Goal: Task Accomplishment & Management: Use online tool/utility

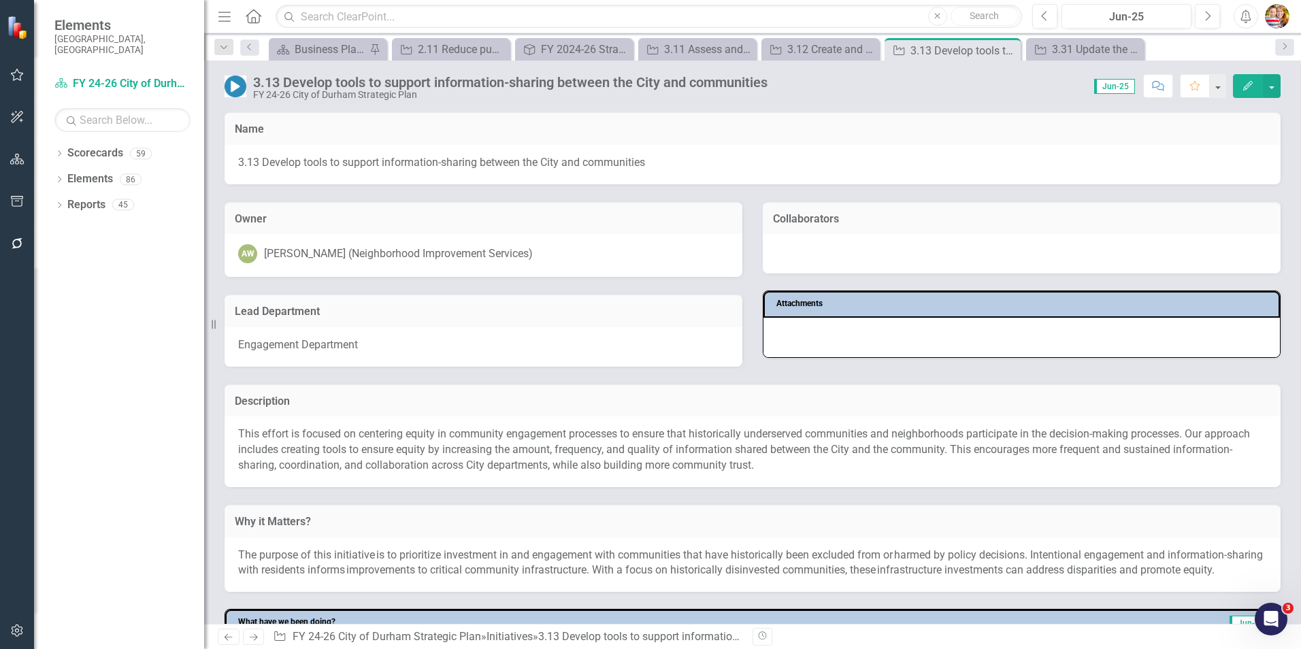
scroll to position [269, 0]
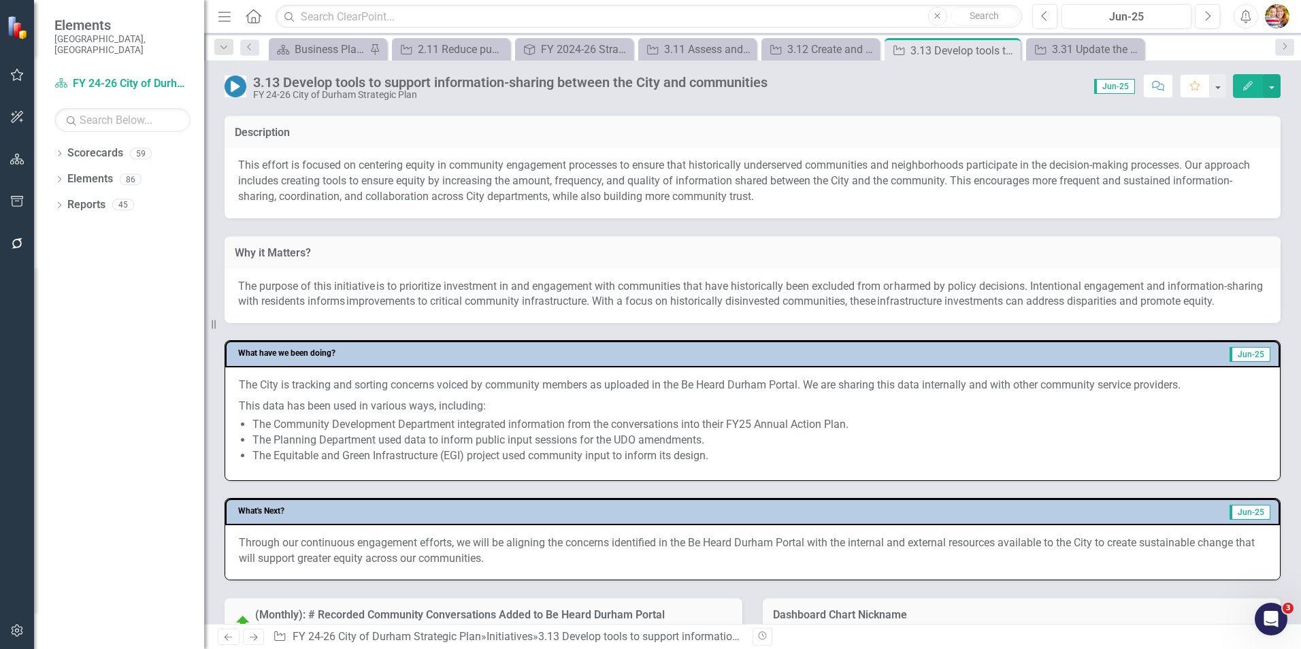
click at [227, 636] on icon "Previous" at bounding box center [229, 637] width 12 height 9
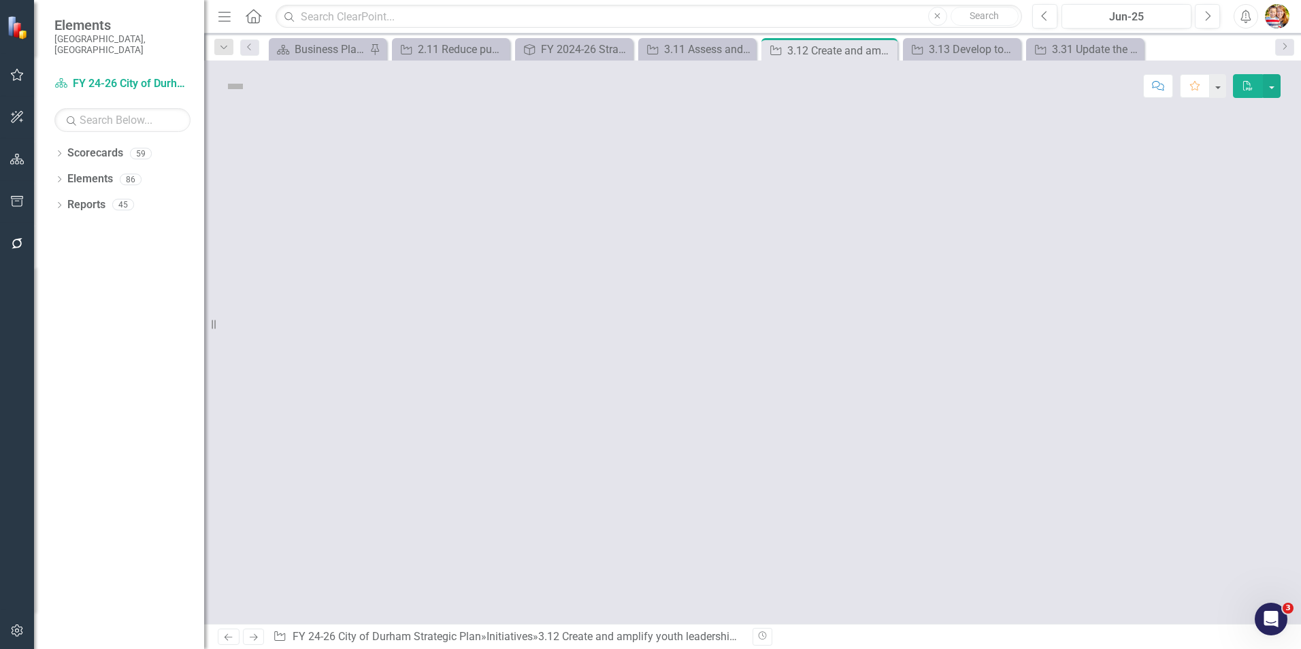
click at [227, 636] on icon "Previous" at bounding box center [229, 637] width 12 height 9
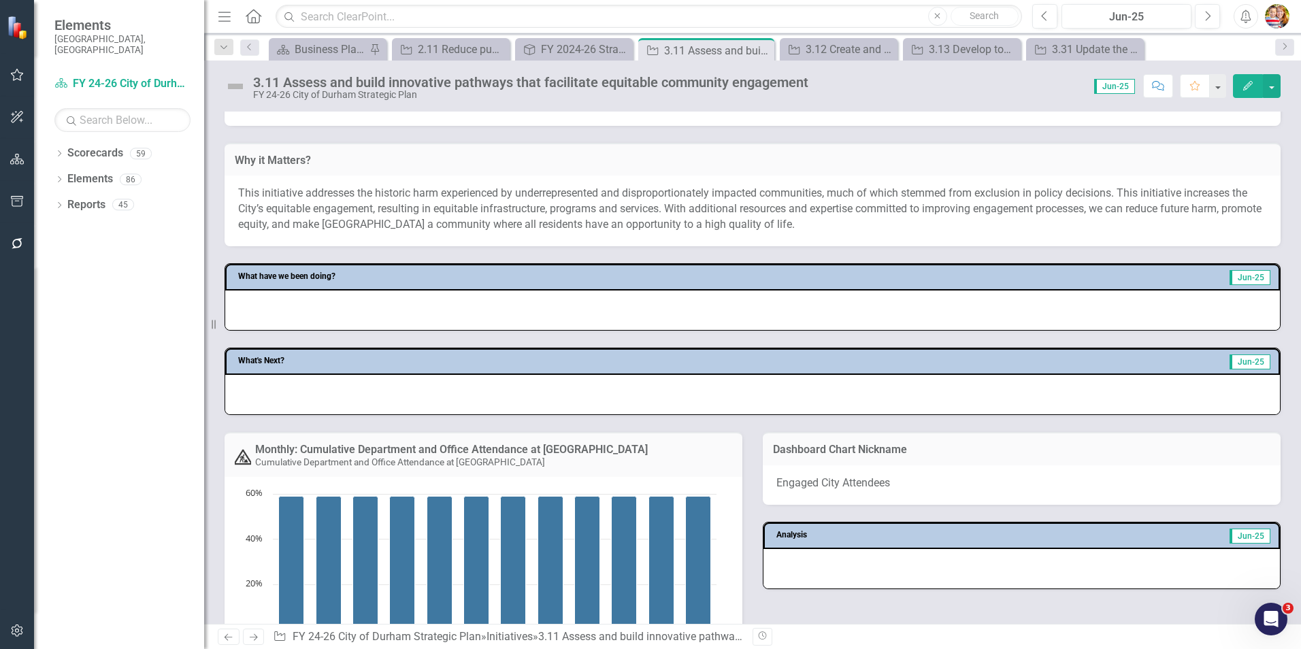
scroll to position [408, 0]
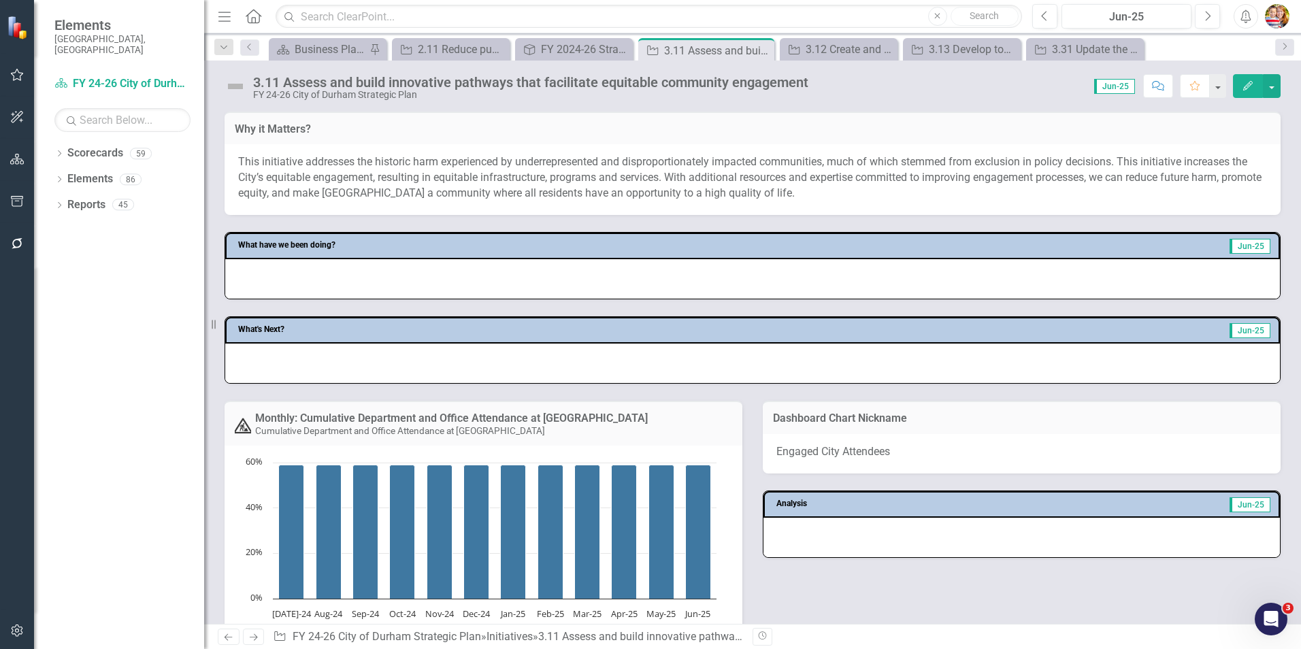
click at [252, 14] on icon "Home" at bounding box center [253, 16] width 18 height 14
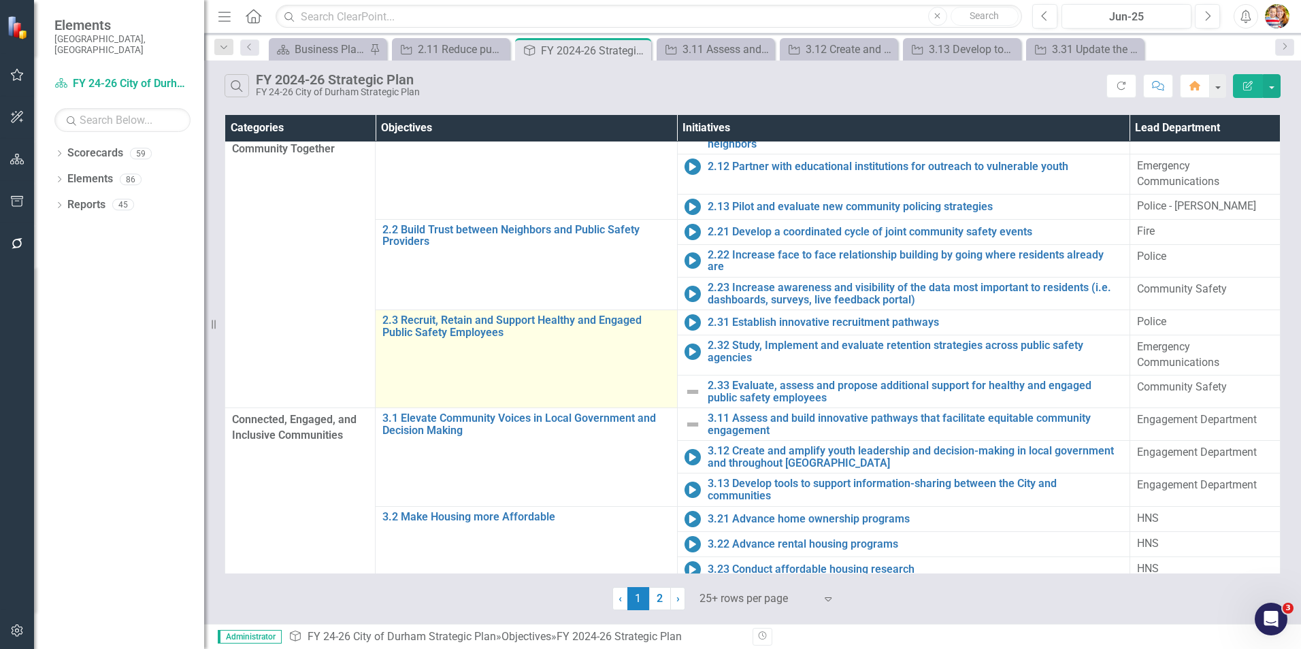
scroll to position [327, 0]
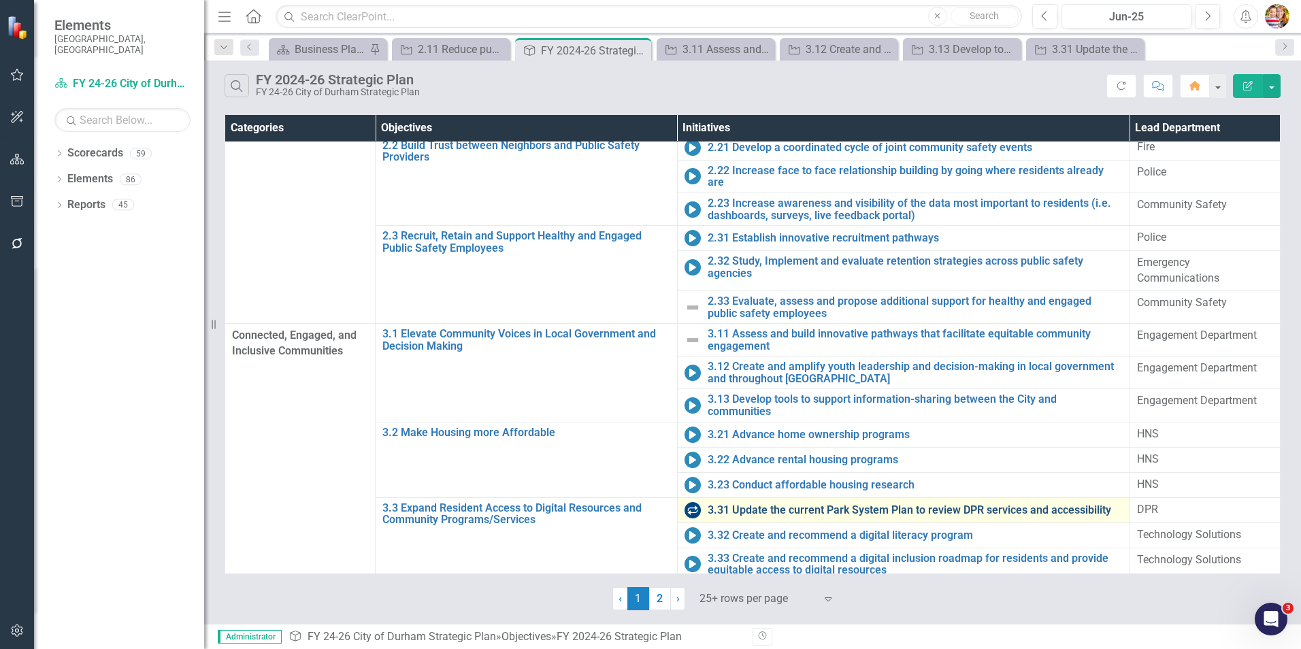
click at [736, 504] on link "3.31 Update the current Park System Plan to review DPR services and accessibili…" at bounding box center [915, 510] width 415 height 12
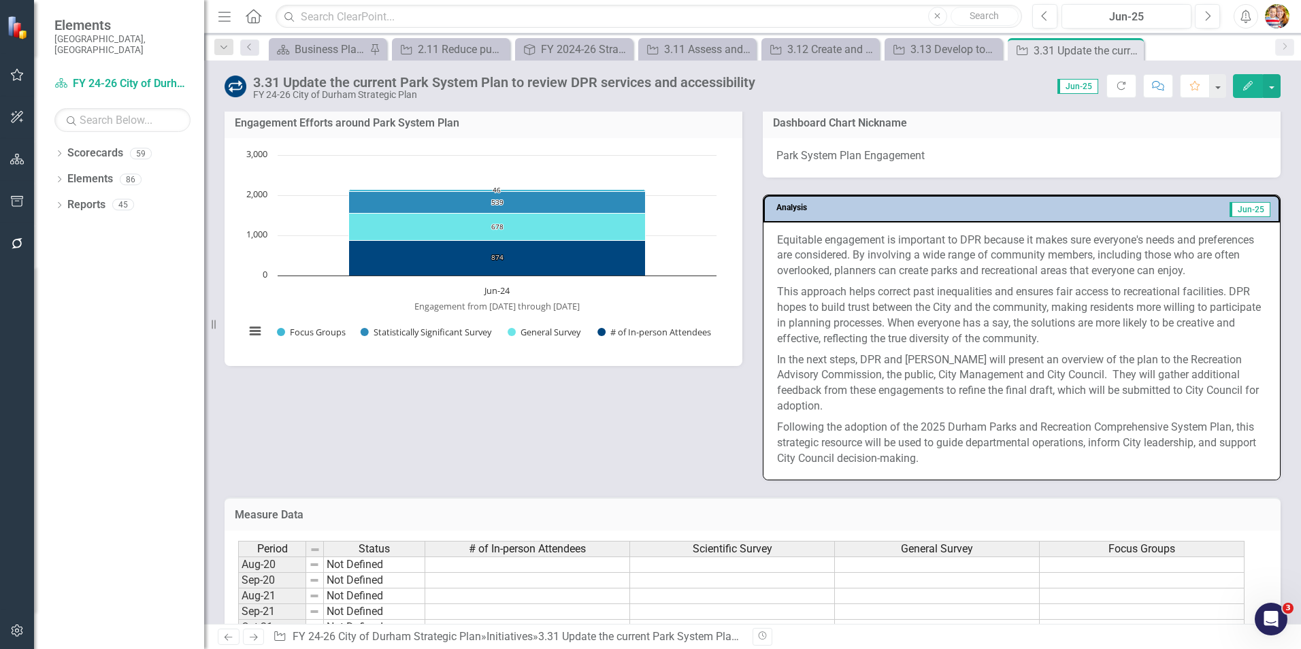
scroll to position [817, 0]
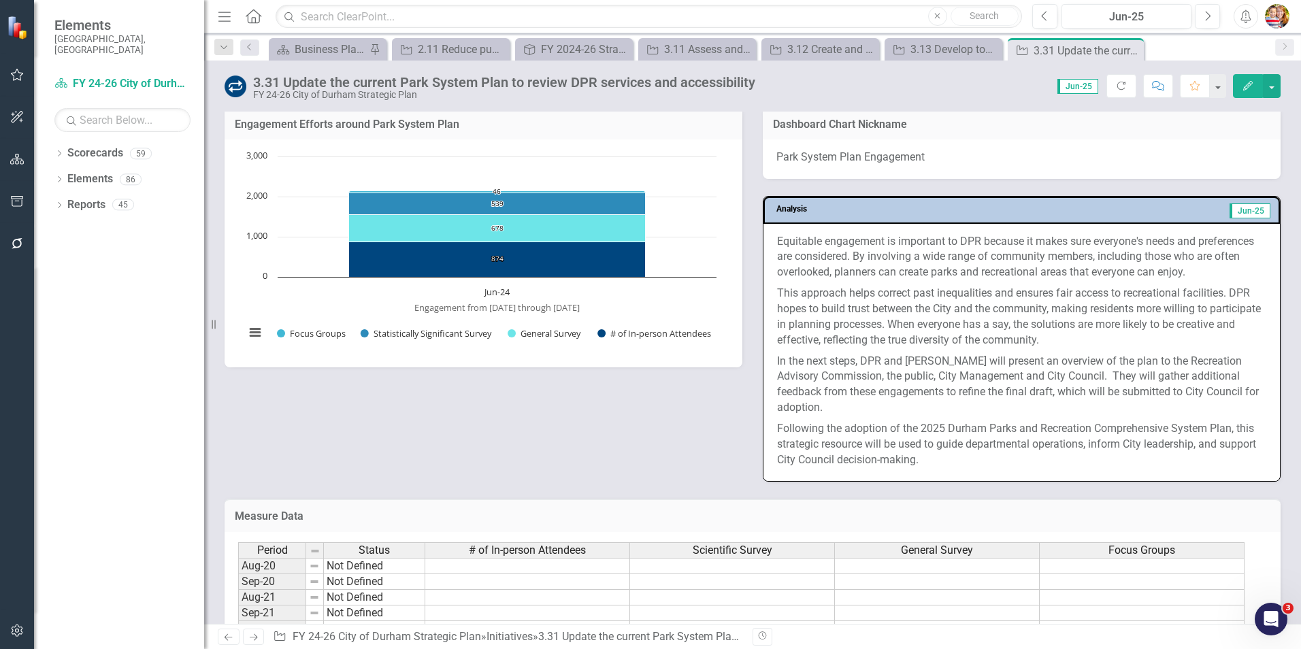
click at [539, 129] on h3 "Engagement Efforts around Park System Plan" at bounding box center [484, 124] width 498 height 12
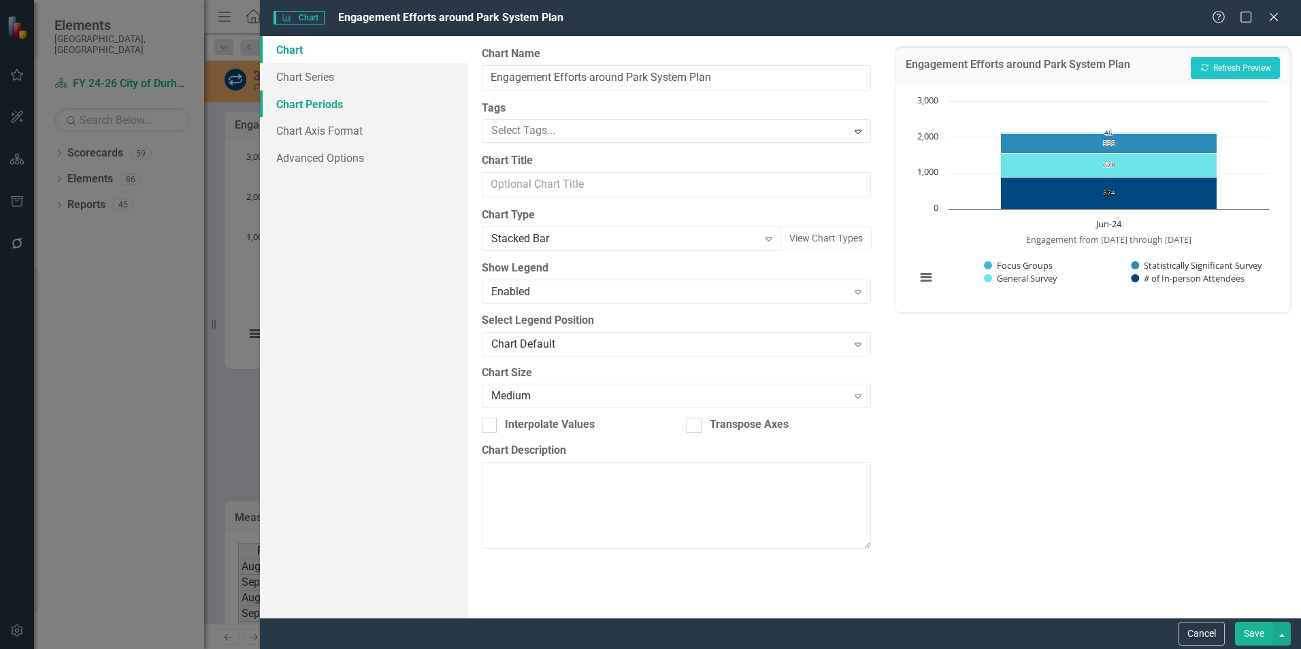
click at [333, 108] on link "Chart Periods" at bounding box center [364, 104] width 208 height 27
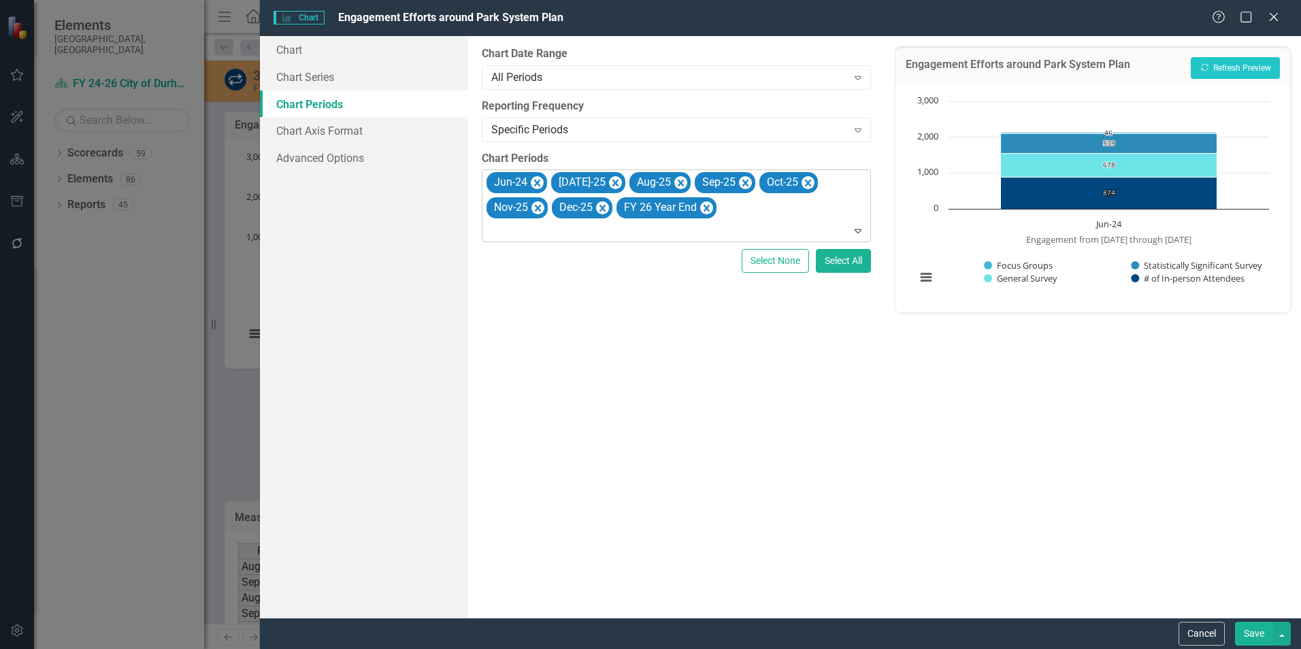
click at [744, 228] on div at bounding box center [677, 231] width 383 height 18
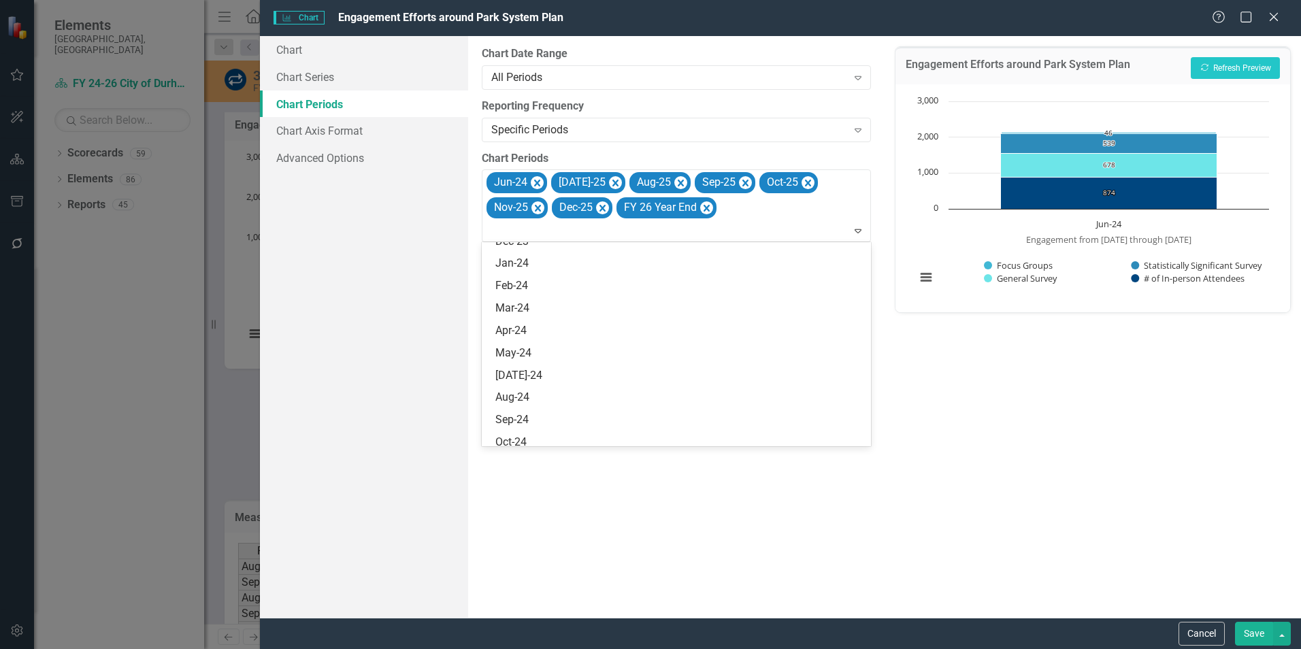
scroll to position [3261, 0]
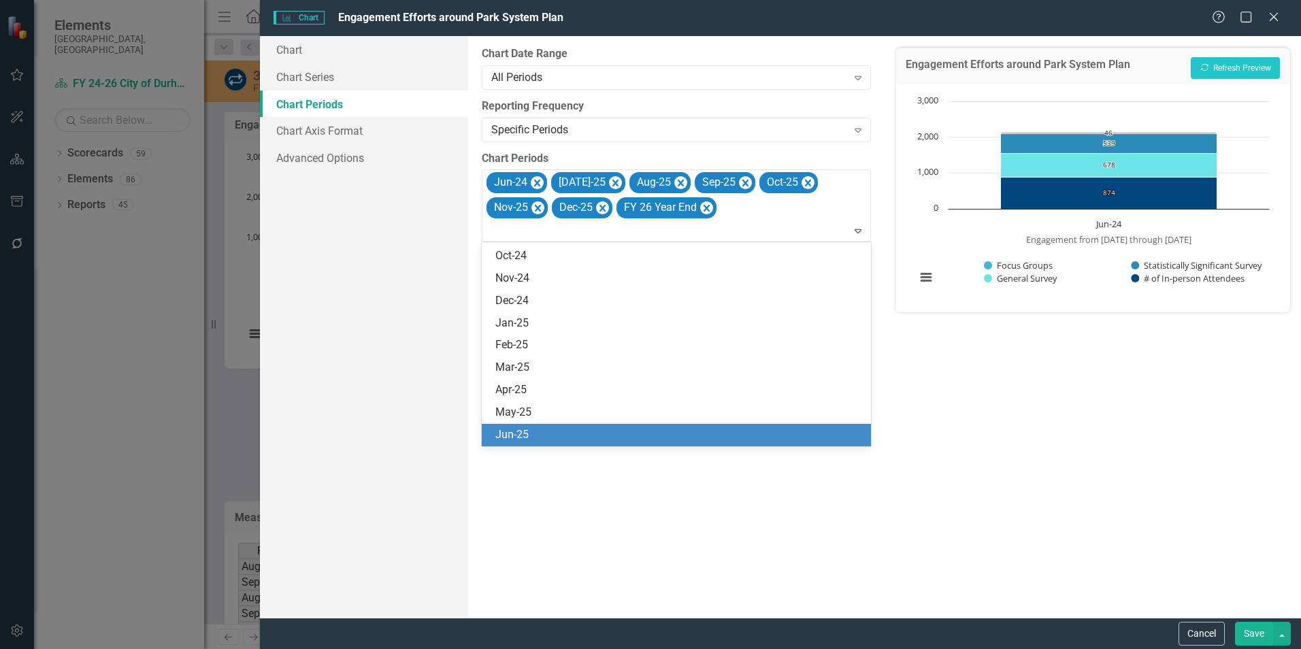
click at [977, 453] on div "Engagement Efforts around Park System Plan Recalculate Refresh Preview Chart Ba…" at bounding box center [1093, 327] width 417 height 582
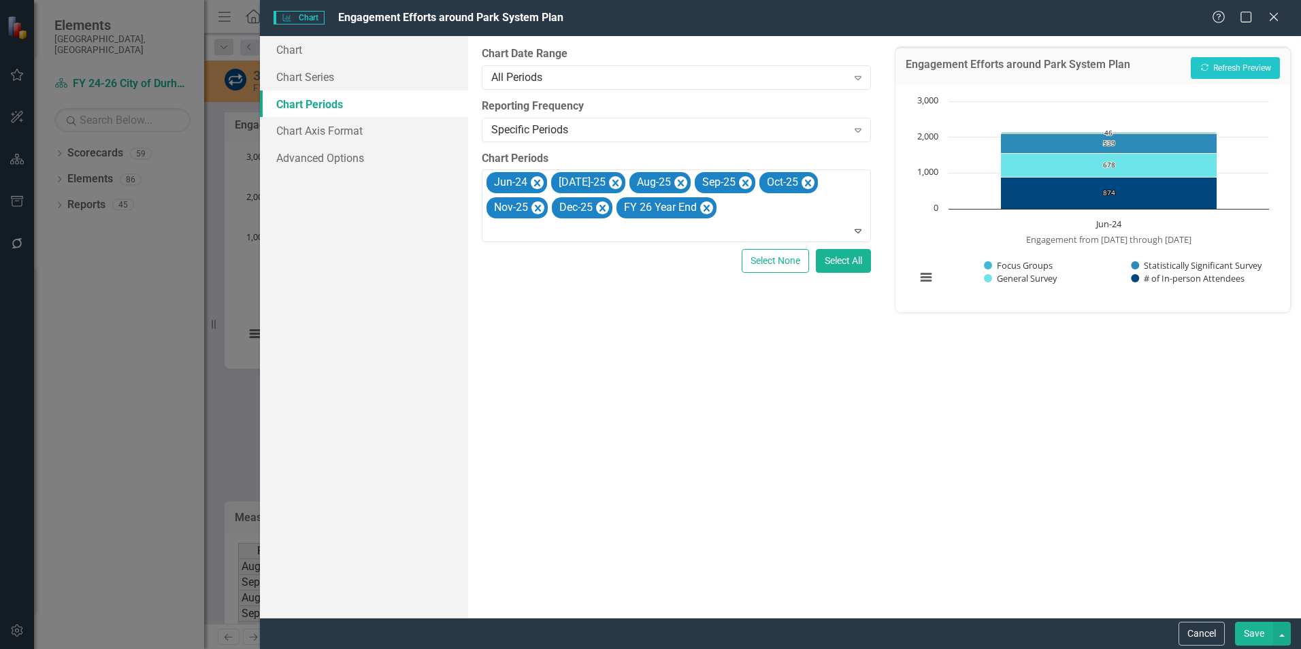
click at [1248, 632] on button "Save" at bounding box center [1254, 634] width 38 height 24
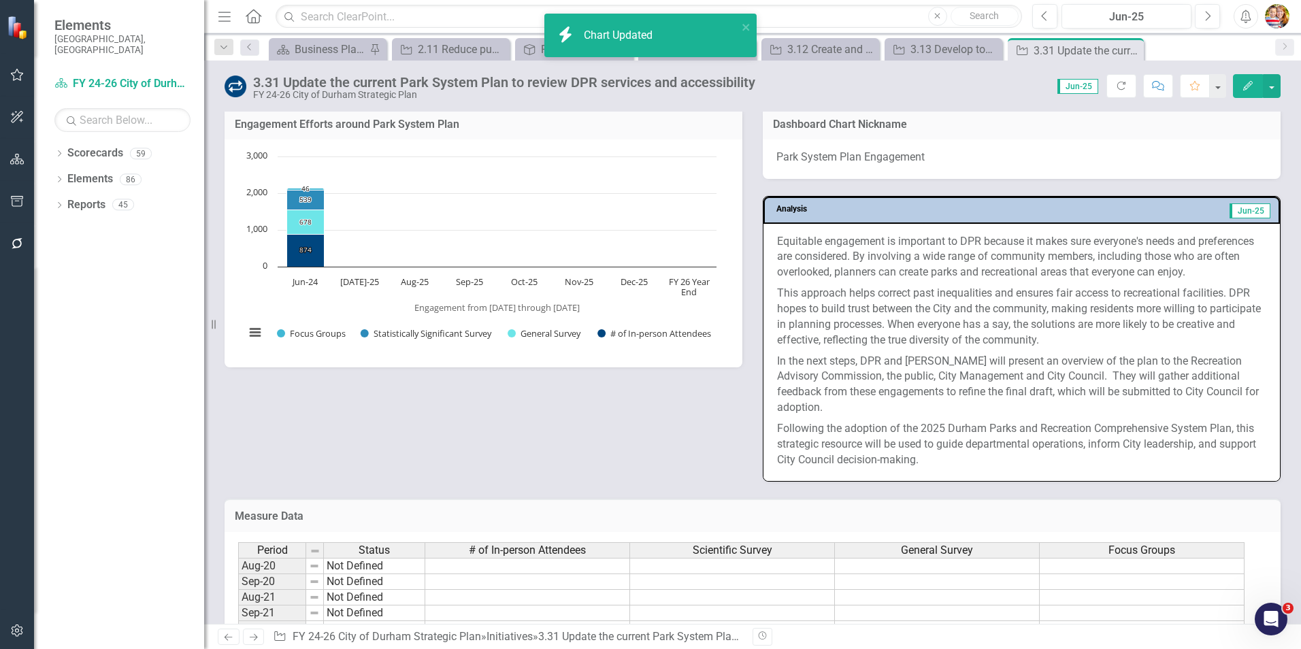
click at [483, 126] on h3 "Engagement Efforts around Park System Plan" at bounding box center [484, 124] width 498 height 12
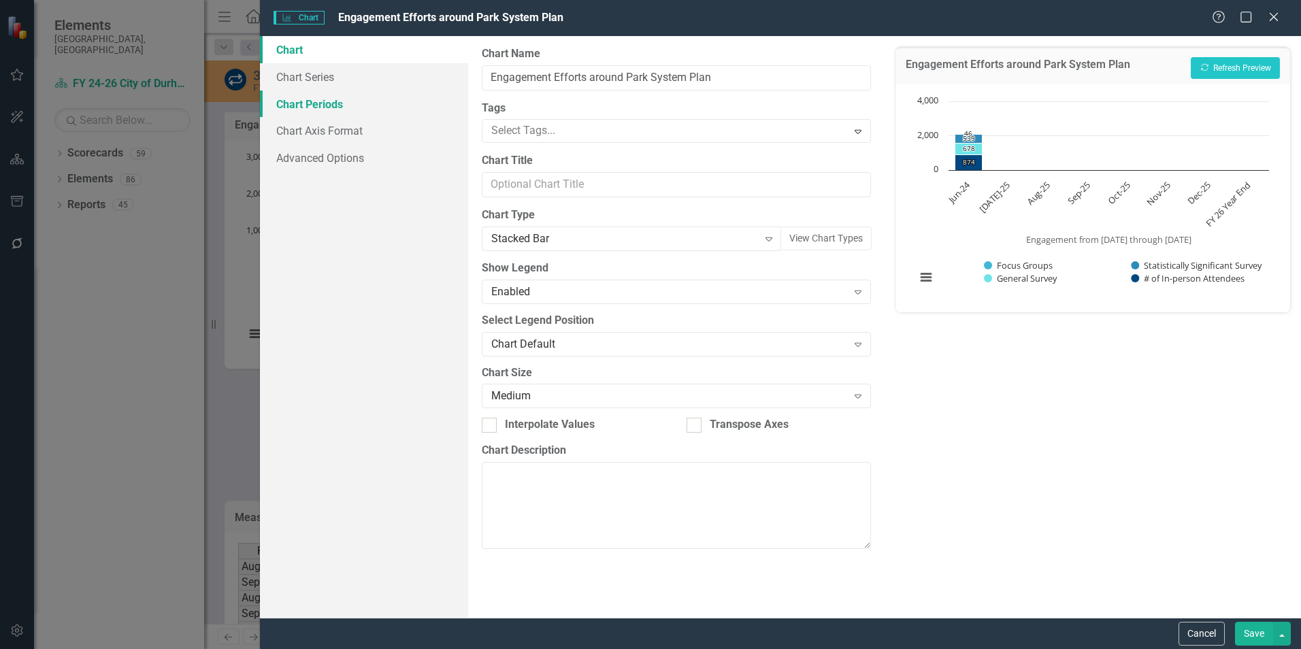
click at [308, 107] on link "Chart Periods" at bounding box center [364, 104] width 208 height 27
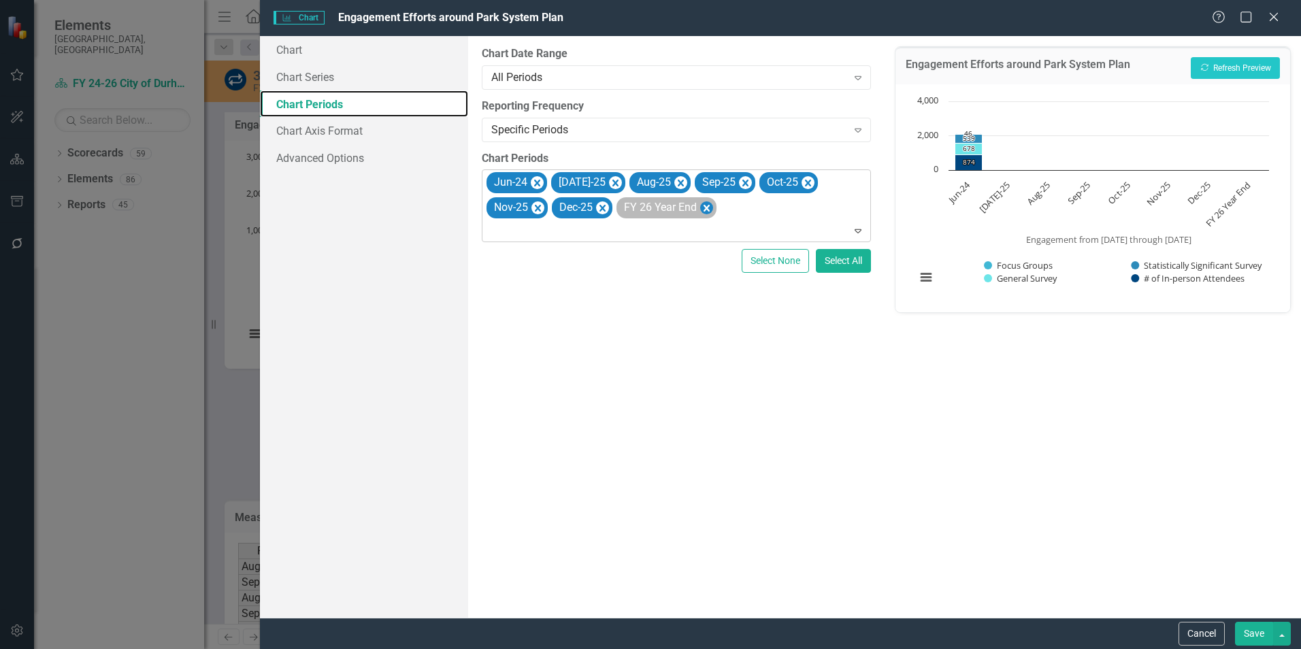
click at [700, 208] on icon "Remove FY 26 Year End" at bounding box center [706, 207] width 13 height 17
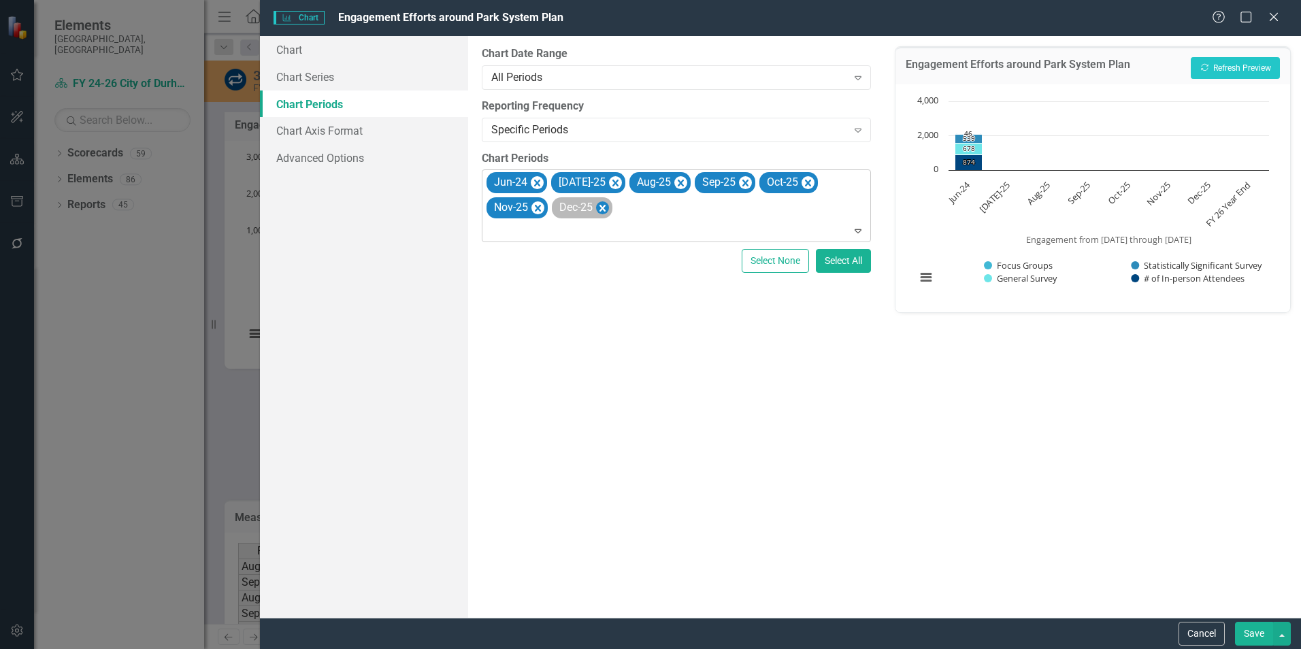
click at [600, 210] on icon "Remove Dec-25" at bounding box center [603, 208] width 6 height 7
click at [609, 183] on icon "Remove Jul-25" at bounding box center [615, 183] width 13 height 17
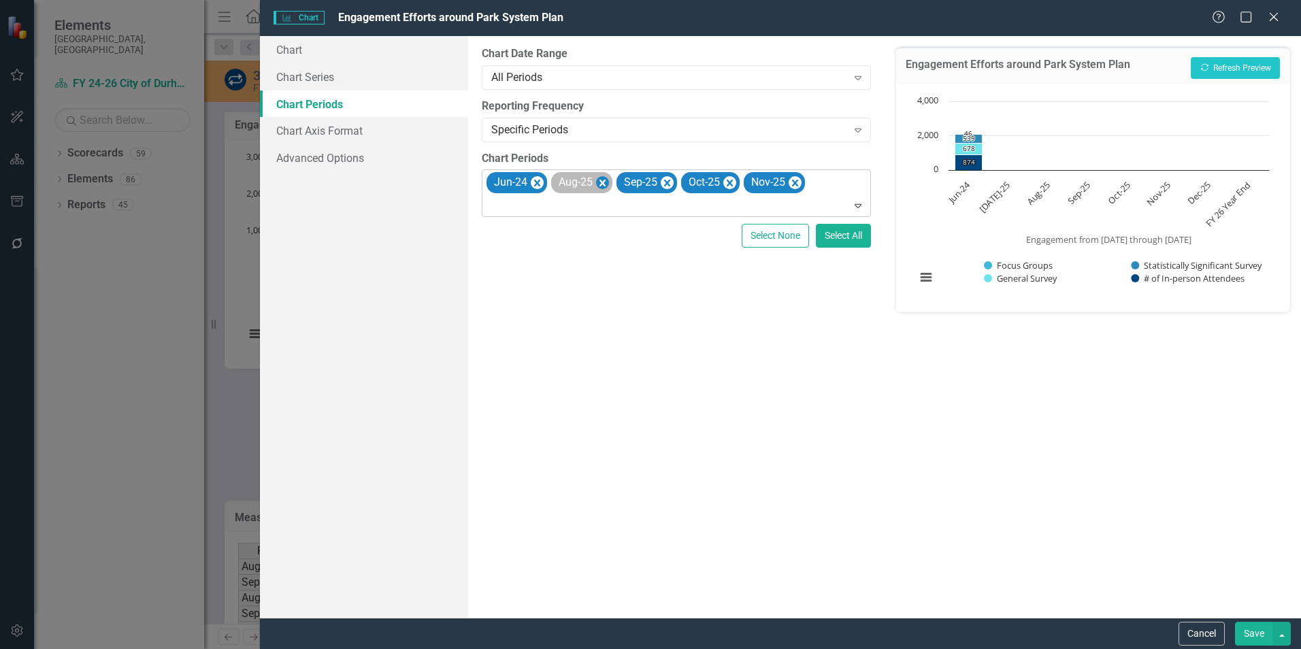
click at [602, 183] on icon "Remove Aug-25" at bounding box center [603, 183] width 6 height 7
click at [607, 182] on icon "Remove Sep-25" at bounding box center [602, 183] width 13 height 17
click at [604, 182] on icon "Remove Oct-25" at bounding box center [599, 183] width 13 height 17
click at [602, 181] on icon "Remove Nov-25" at bounding box center [603, 183] width 6 height 7
click at [1256, 627] on button "Save" at bounding box center [1254, 634] width 38 height 24
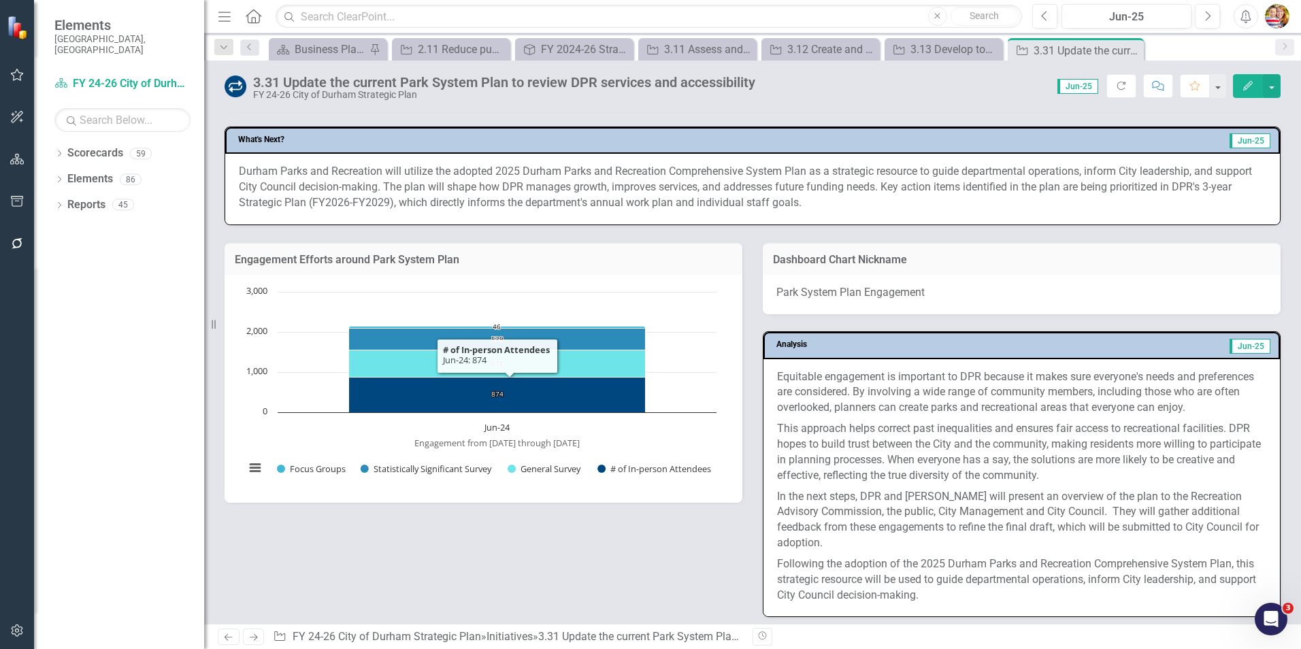
scroll to position [681, 0]
click at [257, 639] on icon "Next" at bounding box center [254, 637] width 12 height 9
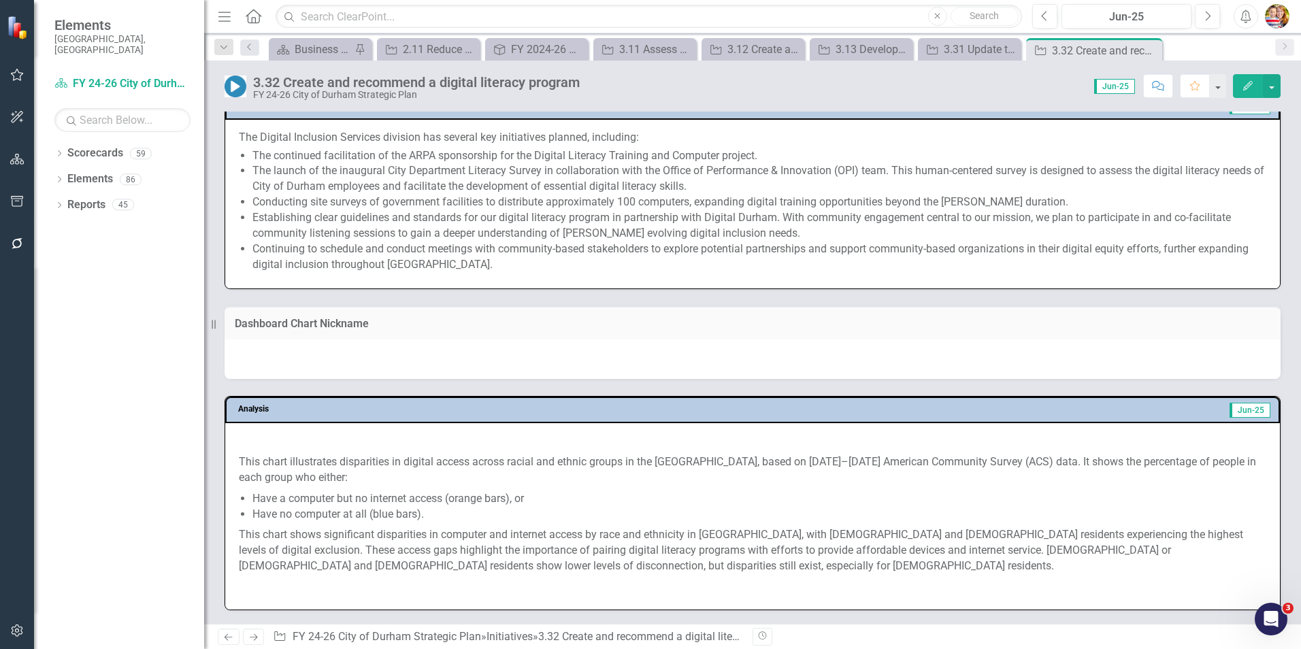
scroll to position [1138, 0]
click at [95, 146] on link "Scorecards" at bounding box center [95, 154] width 56 height 16
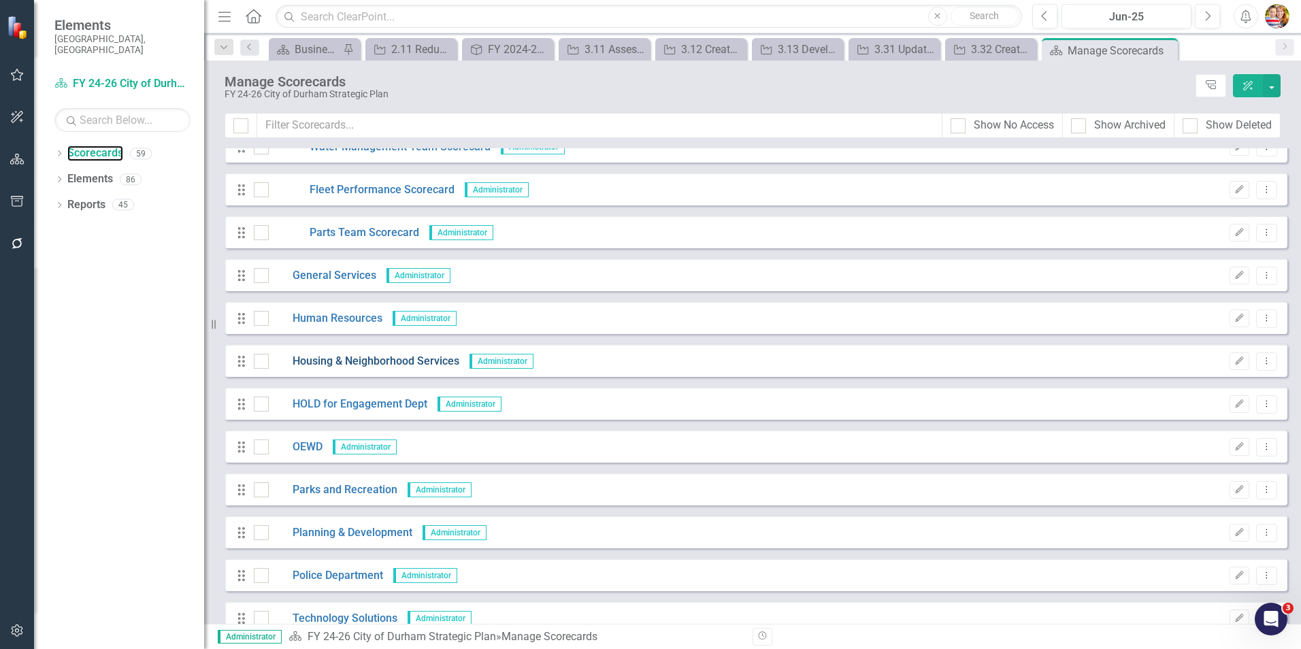
scroll to position [749, 0]
click at [317, 488] on link "Parks and Recreation" at bounding box center [333, 489] width 129 height 16
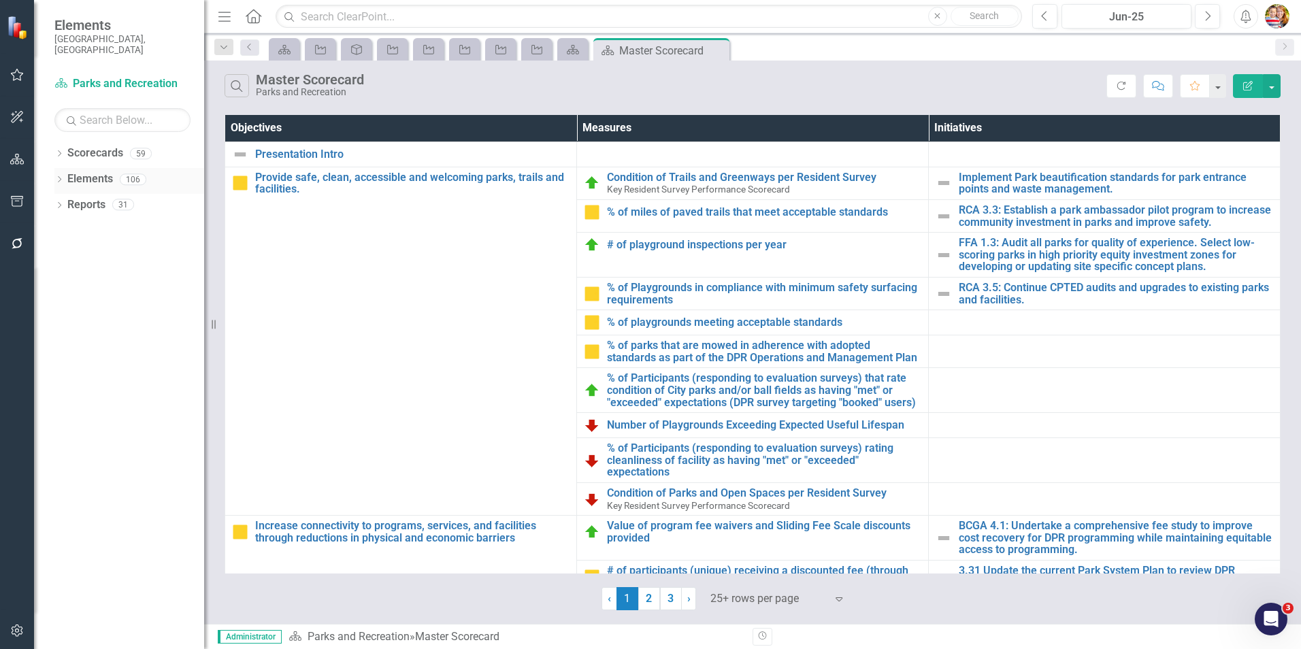
click at [85, 172] on link "Elements" at bounding box center [90, 180] width 46 height 16
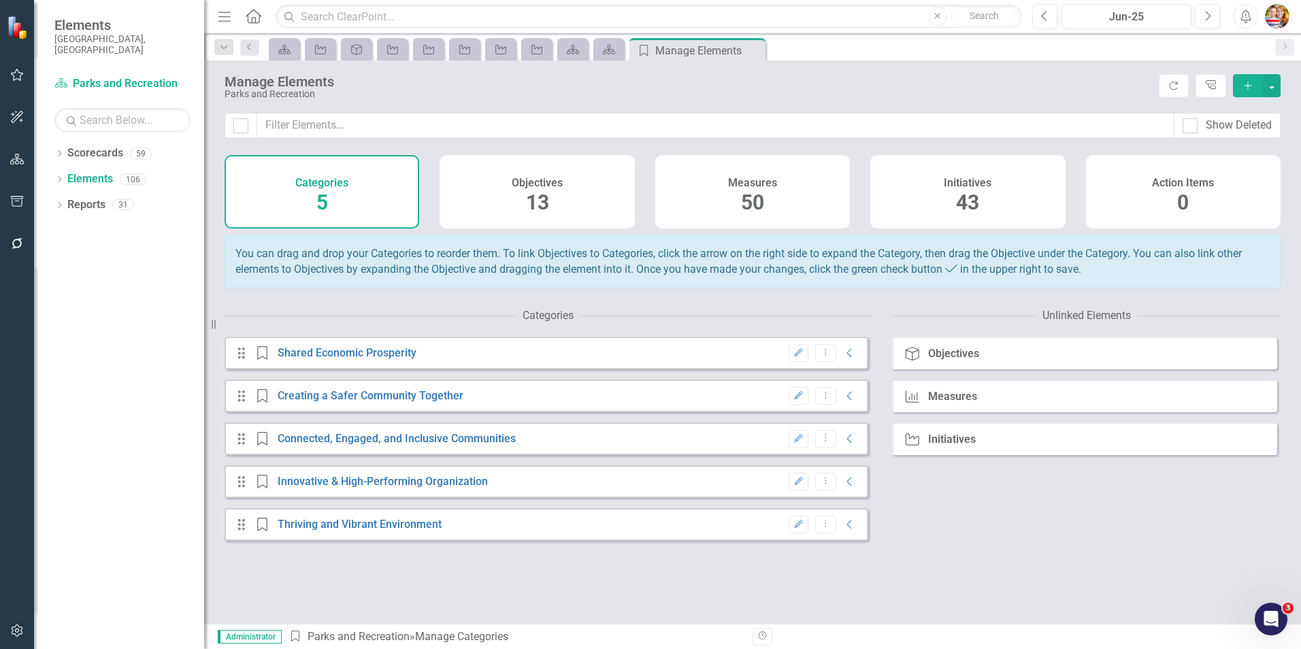
click at [558, 184] on h4 "Objectives" at bounding box center [537, 183] width 51 height 12
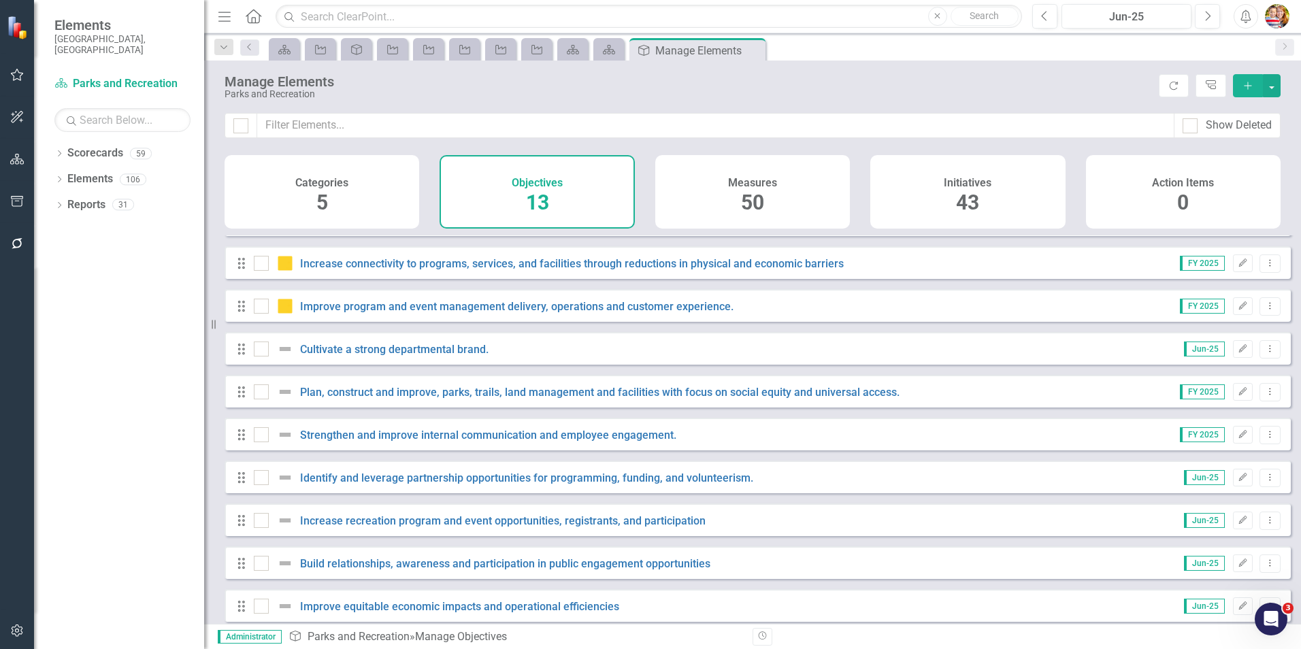
scroll to position [179, 0]
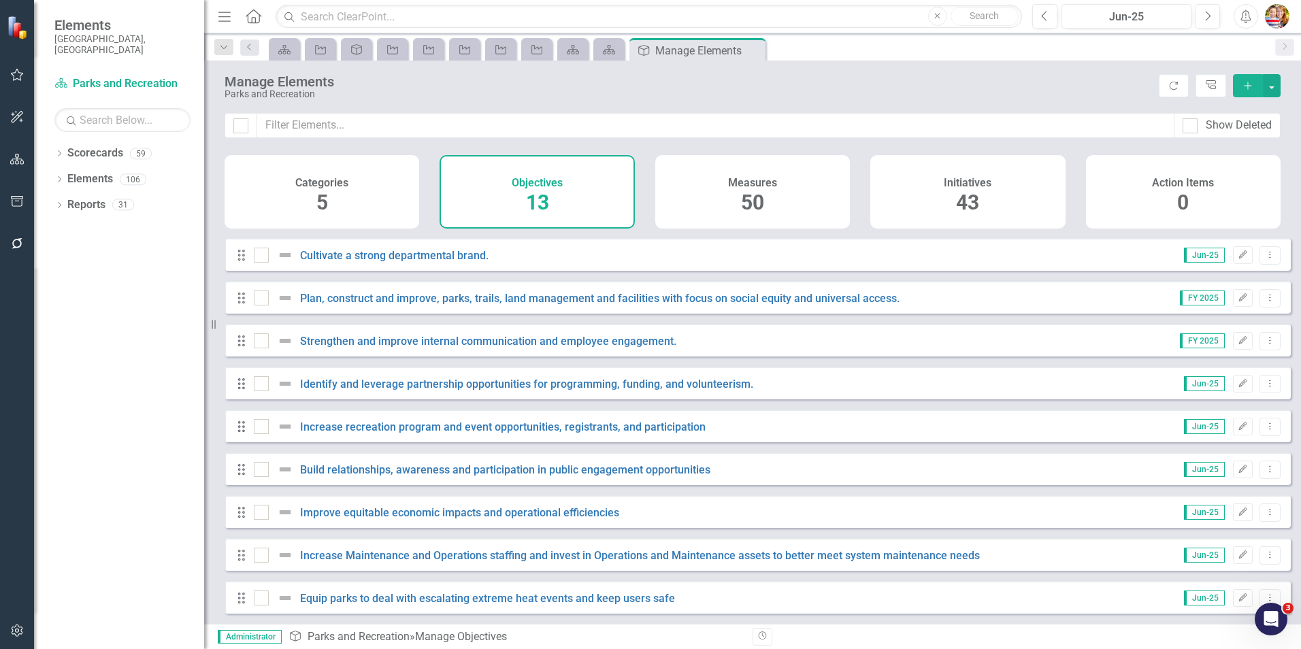
click at [964, 182] on h4 "Initiatives" at bounding box center [968, 183] width 48 height 12
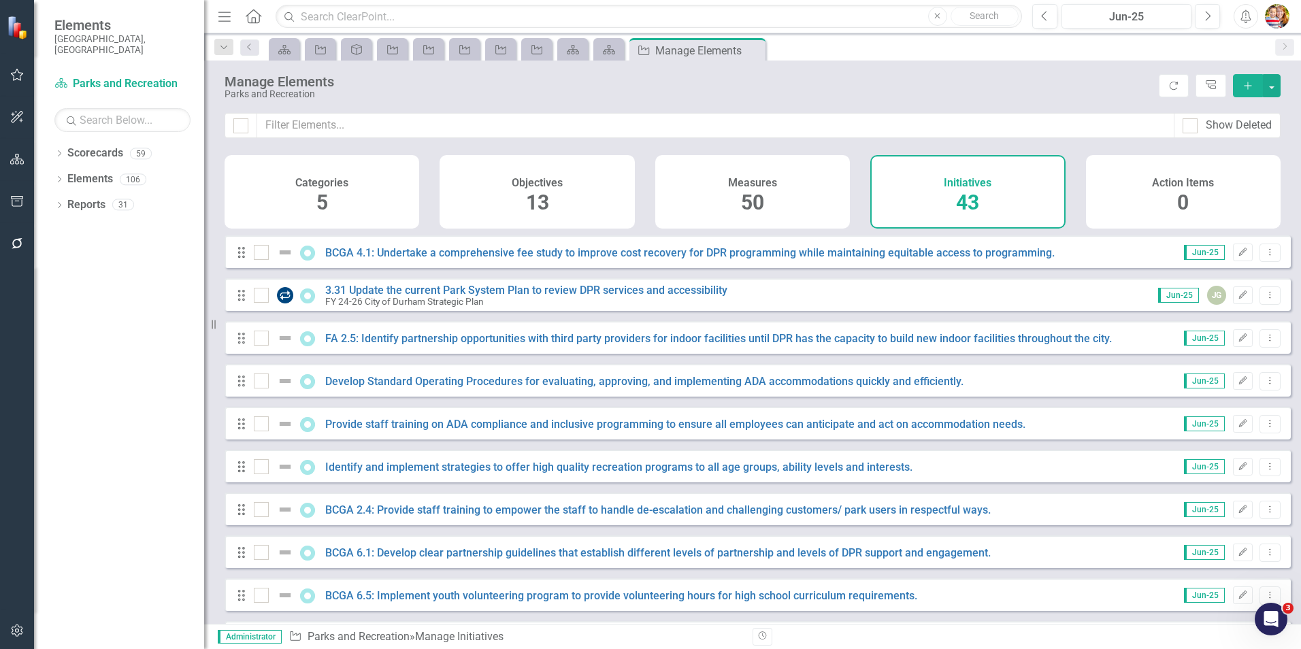
click at [743, 182] on h4 "Measures" at bounding box center [752, 183] width 49 height 12
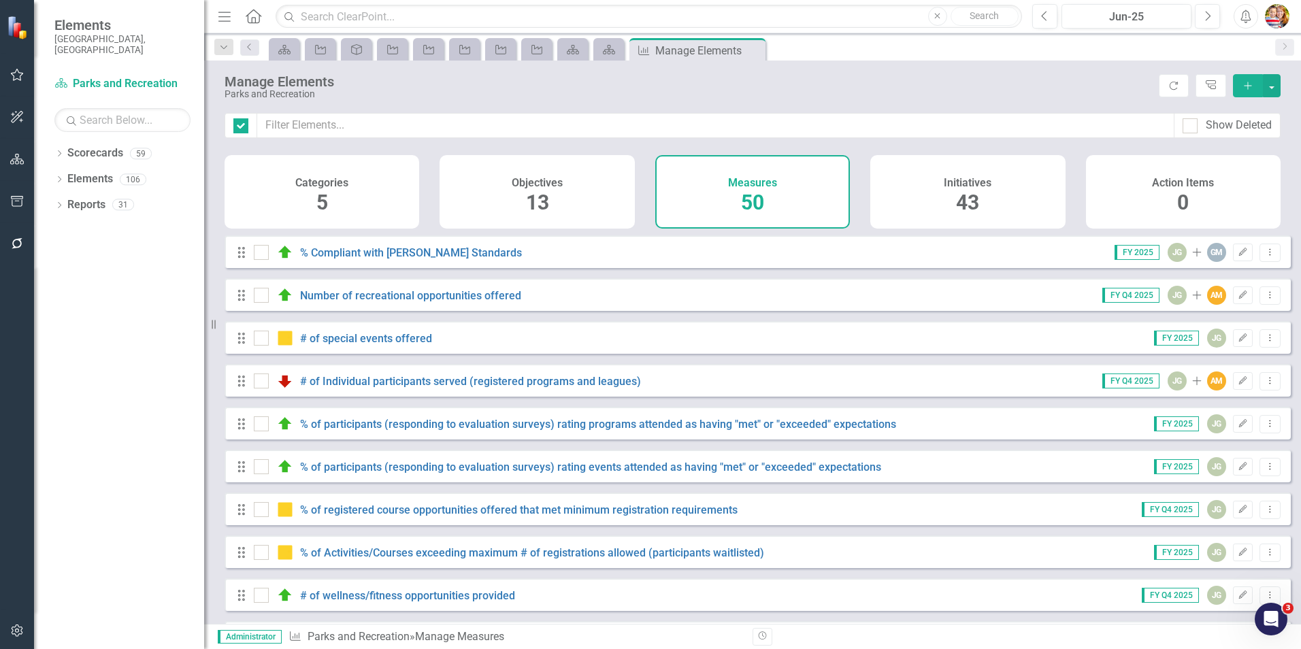
checkbox input "false"
click at [1270, 87] on button "button" at bounding box center [1272, 85] width 18 height 23
click at [1026, 90] on div "Parks and Recreation" at bounding box center [689, 94] width 928 height 10
click at [83, 197] on link "Reports" at bounding box center [86, 205] width 38 height 16
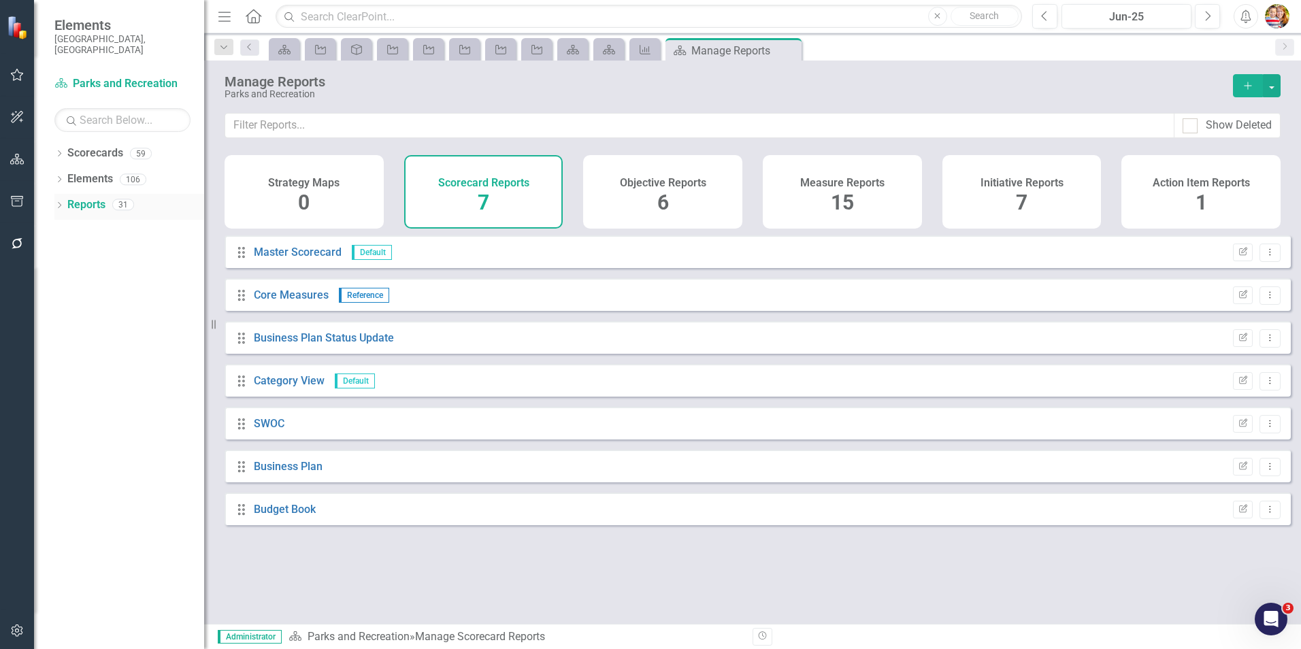
click at [58, 203] on icon "Dropdown" at bounding box center [59, 206] width 10 height 7
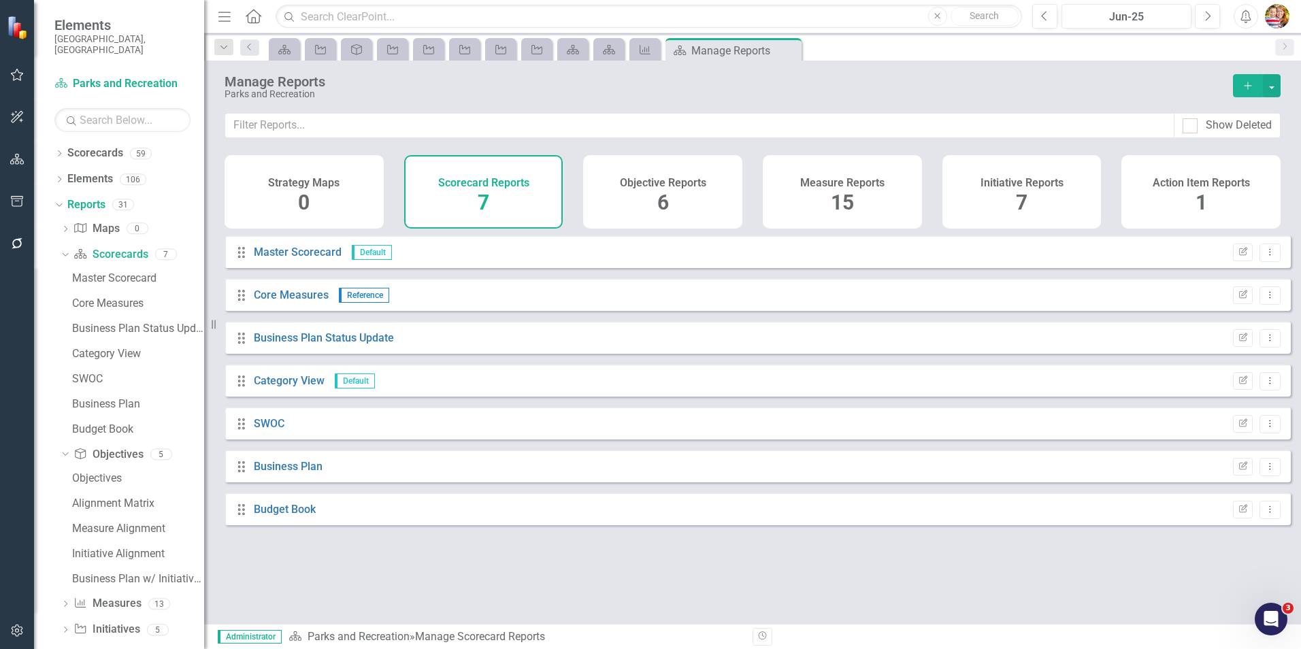
click at [809, 186] on h4 "Measure Reports" at bounding box center [842, 183] width 84 height 12
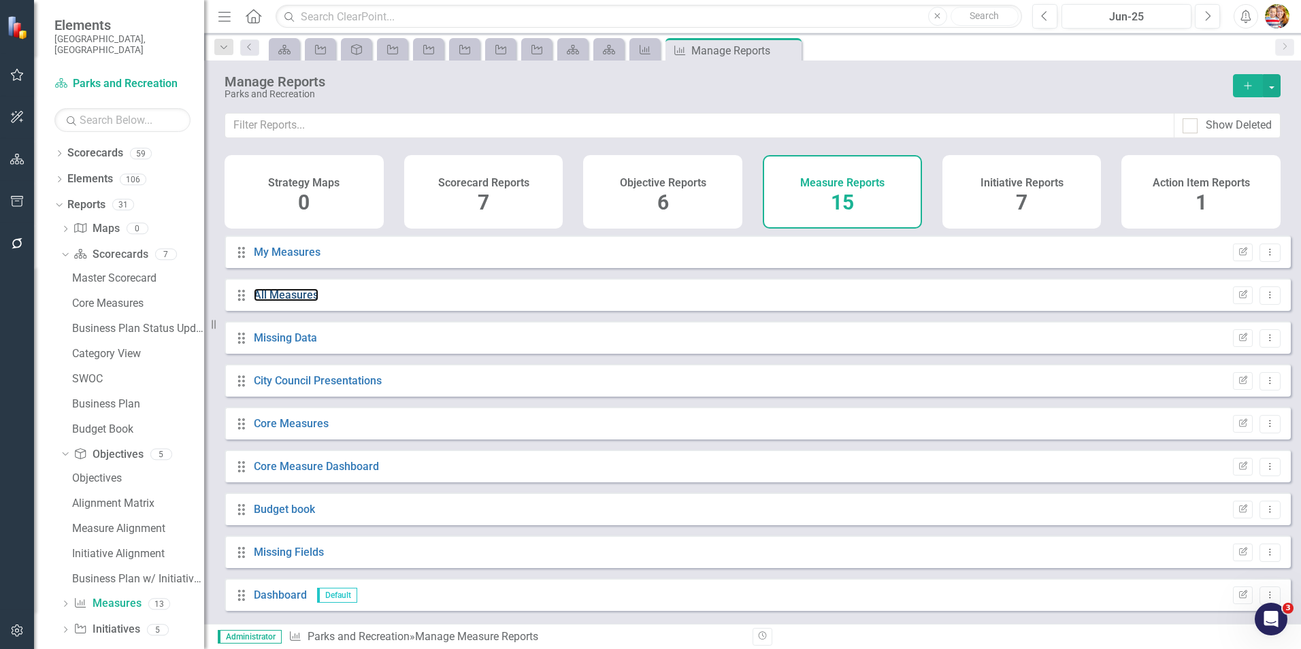
click at [286, 302] on link "All Measures" at bounding box center [286, 295] width 65 height 13
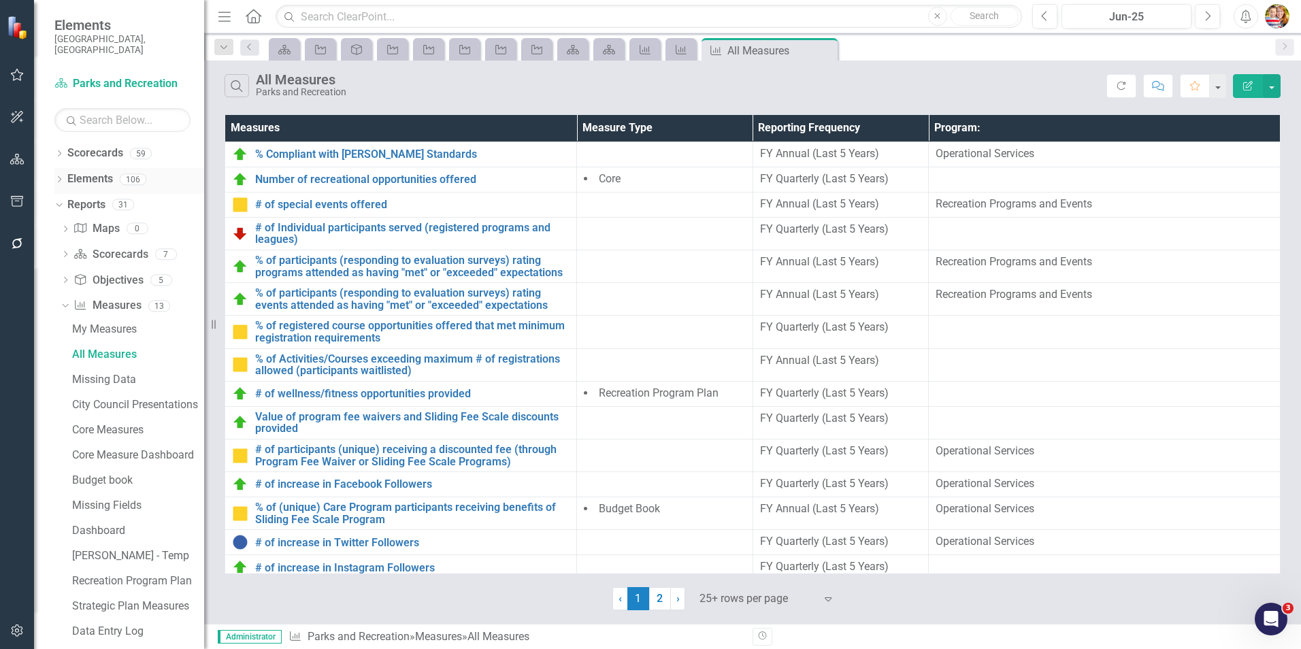
click at [89, 172] on link "Elements" at bounding box center [90, 180] width 46 height 16
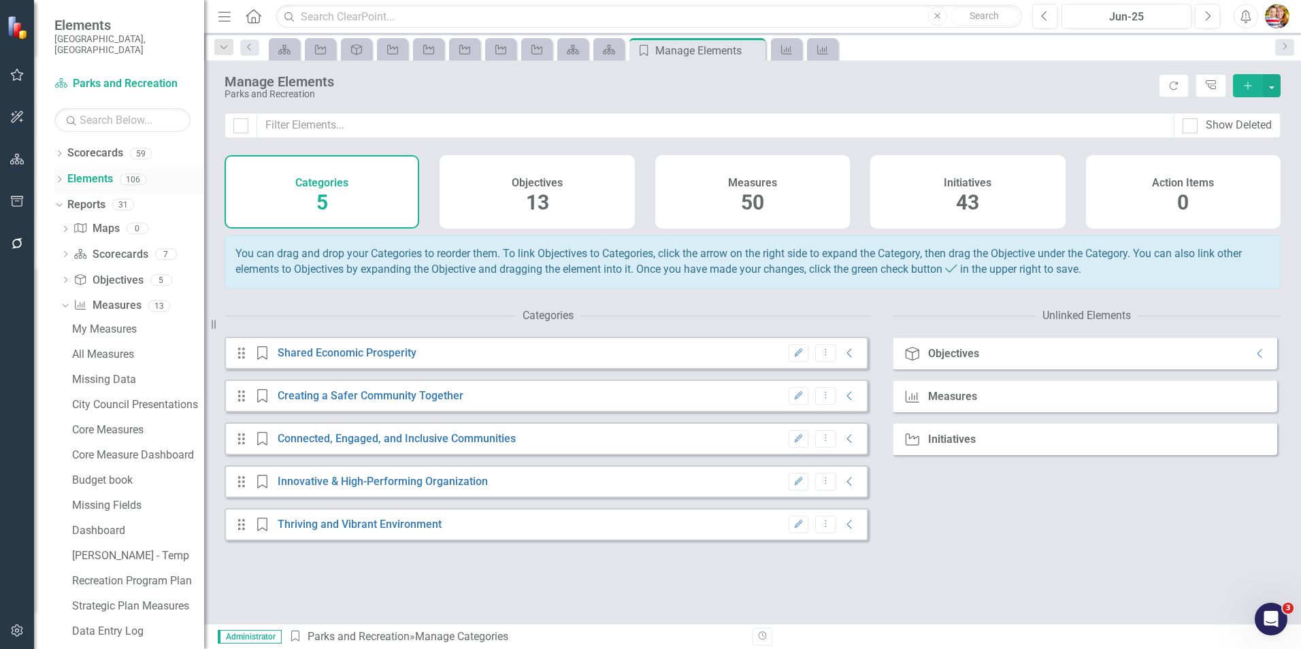
click at [95, 172] on link "Elements" at bounding box center [90, 180] width 46 height 16
click at [122, 76] on link "Scorecard Parks and Recreation" at bounding box center [122, 84] width 136 height 16
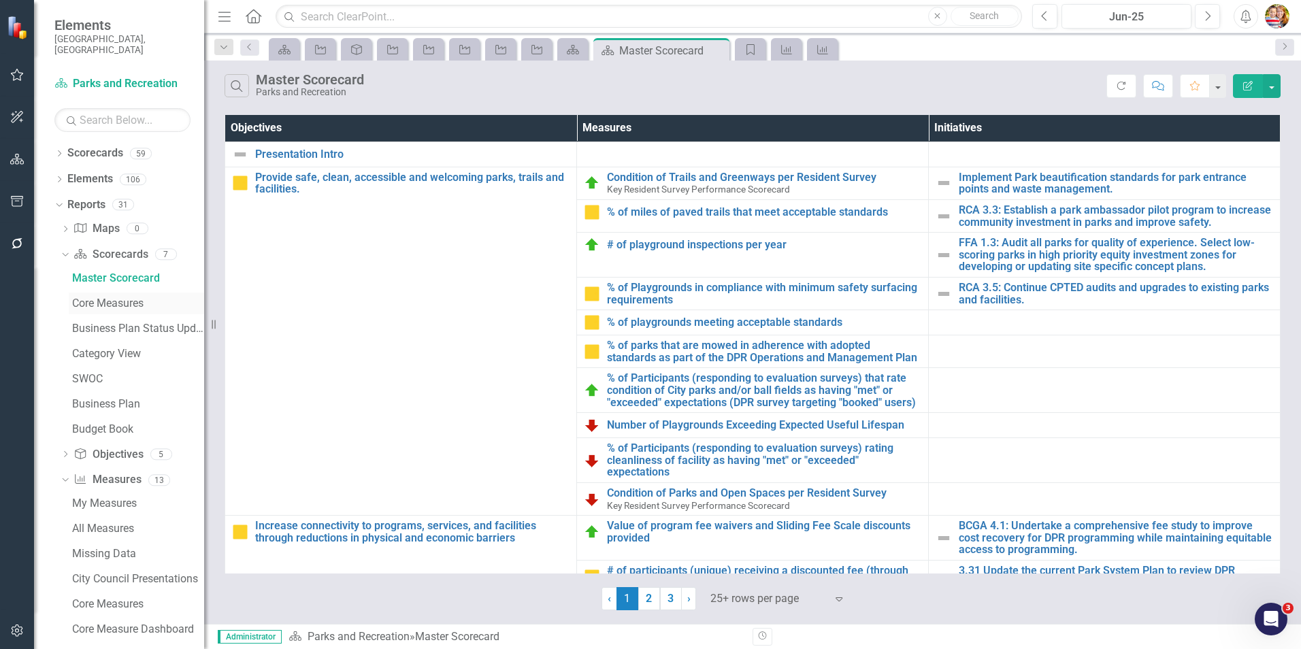
scroll to position [232, 0]
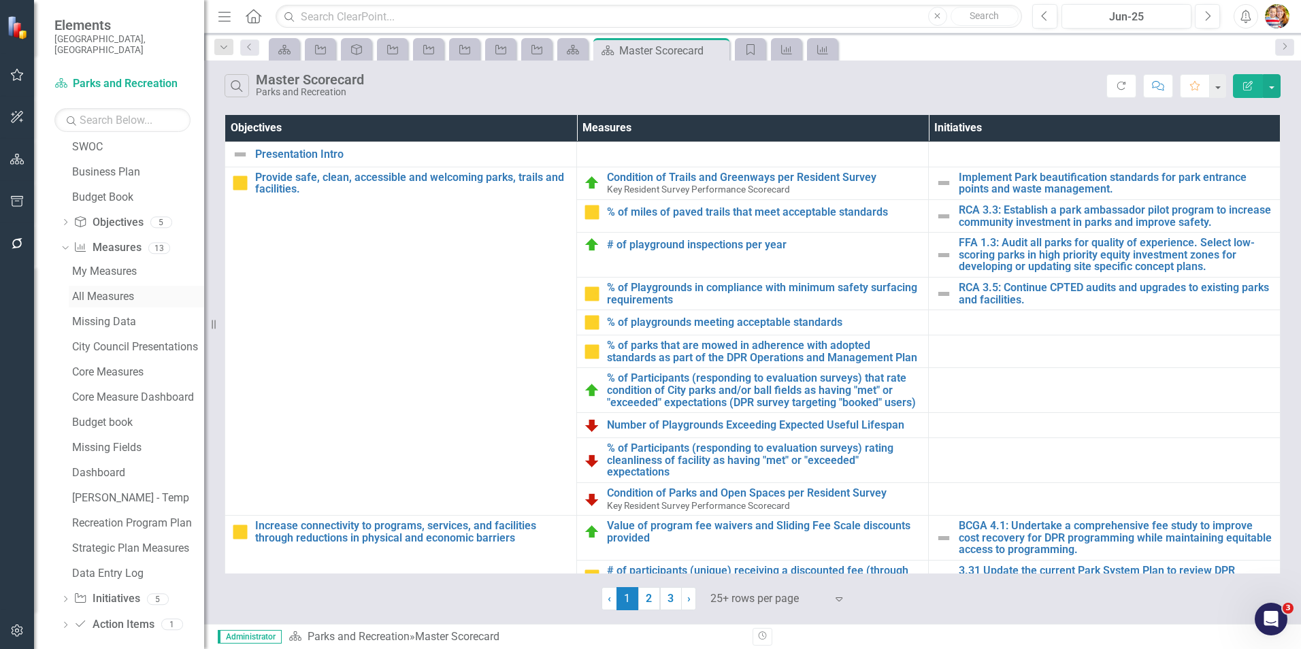
click at [98, 291] on div "All Measures" at bounding box center [138, 297] width 132 height 12
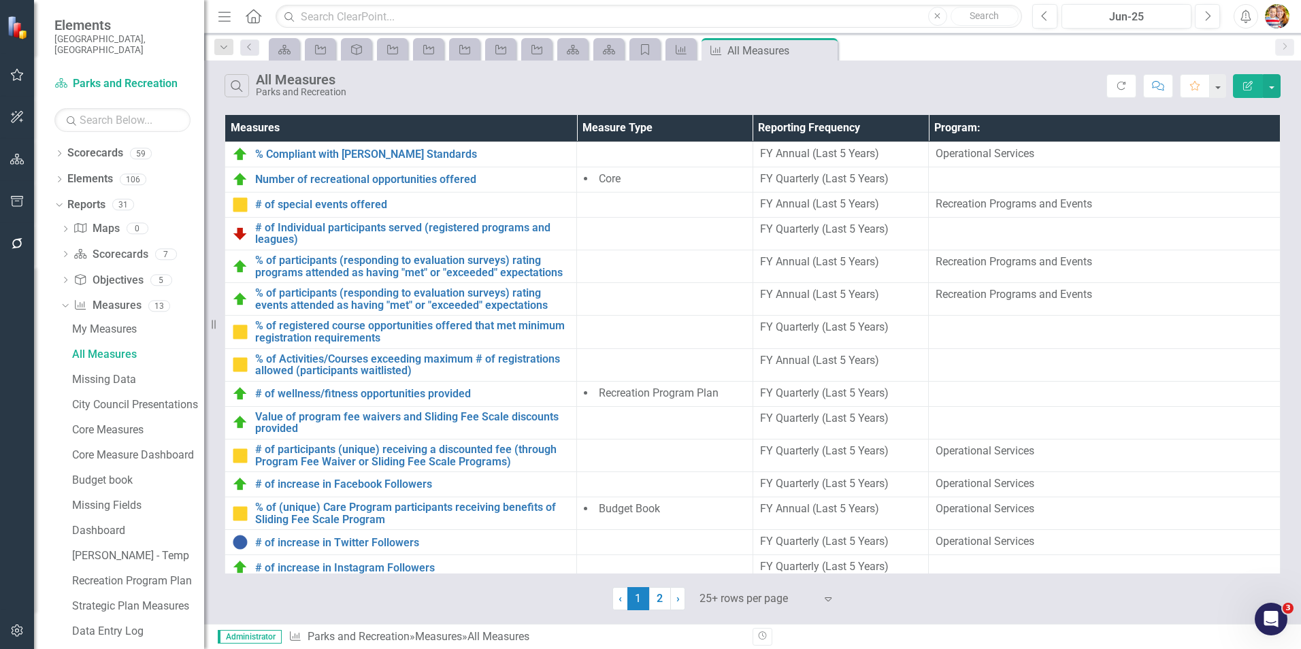
click at [1245, 88] on icon "Edit Report" at bounding box center [1248, 86] width 12 height 10
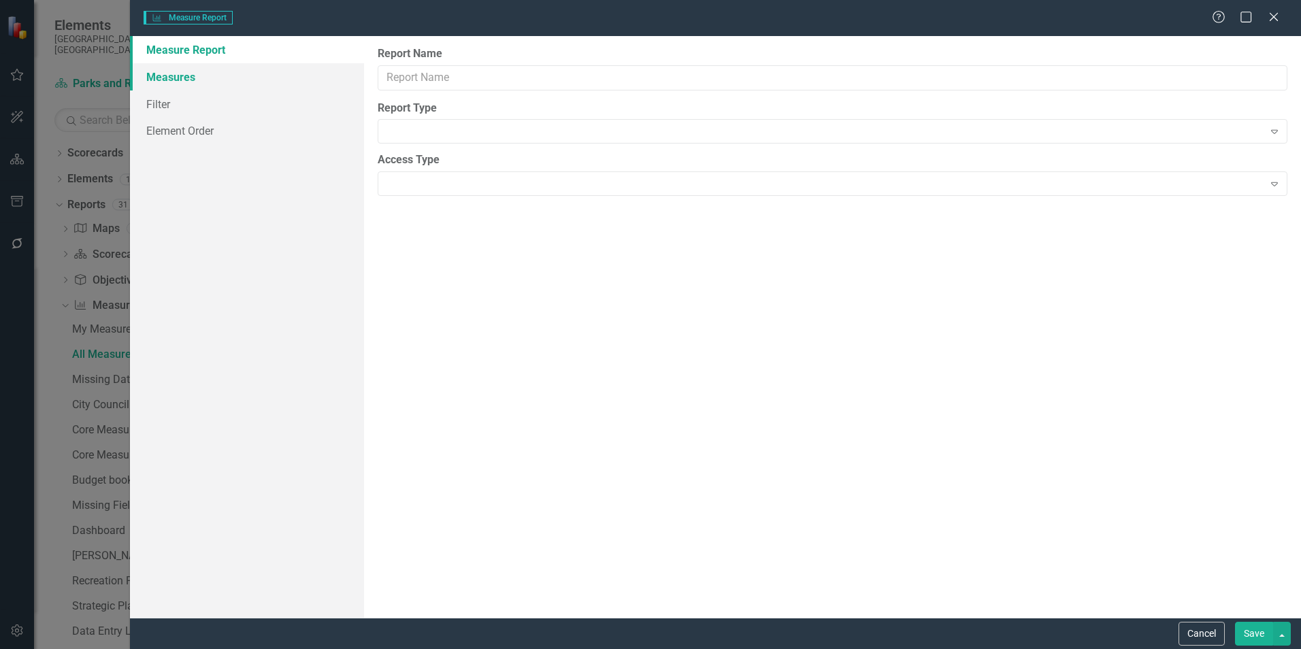
click at [174, 80] on link "Measures" at bounding box center [247, 76] width 234 height 27
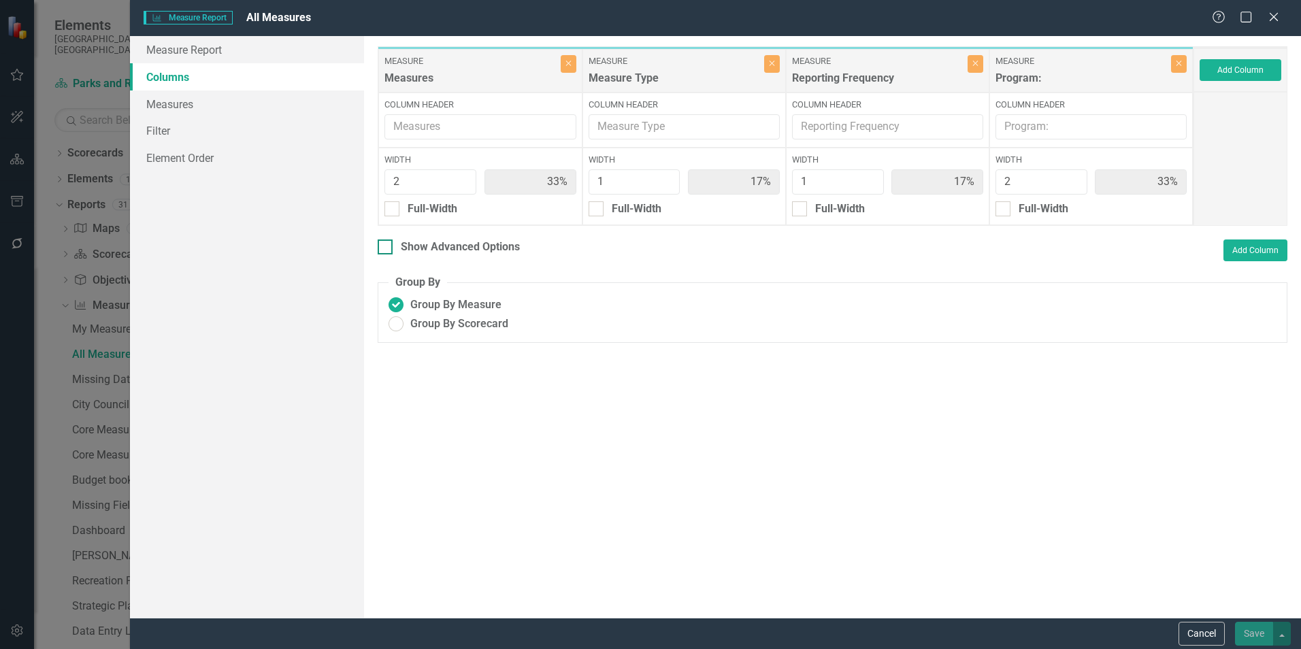
click at [384, 244] on input "Show Advanced Options" at bounding box center [382, 244] width 9 height 9
checkbox input "true"
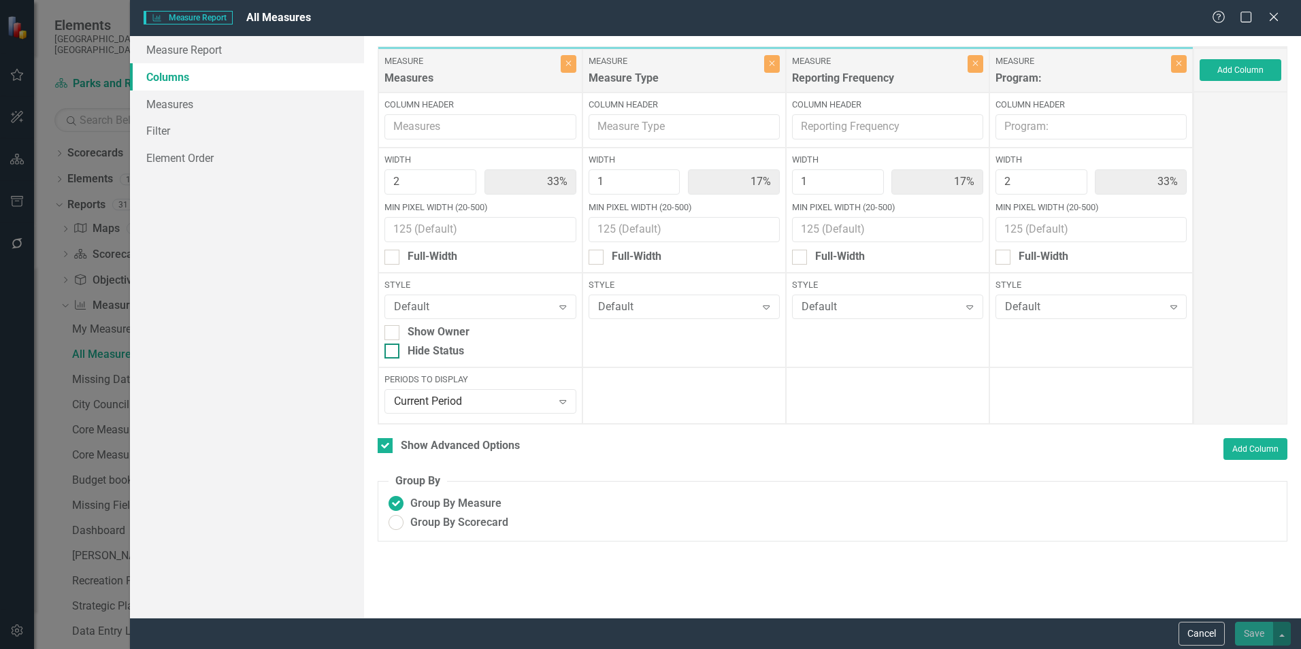
click at [393, 351] on input "Hide Status" at bounding box center [389, 348] width 9 height 9
checkbox input "true"
click at [770, 557] on div "To add columns to your report, click on the "Select Columns" button below. All …" at bounding box center [832, 327] width 937 height 582
click at [698, 508] on label "Group By Measure" at bounding box center [833, 504] width 888 height 16
click at [407, 508] on input "Group By Measure" at bounding box center [396, 503] width 21 height 21
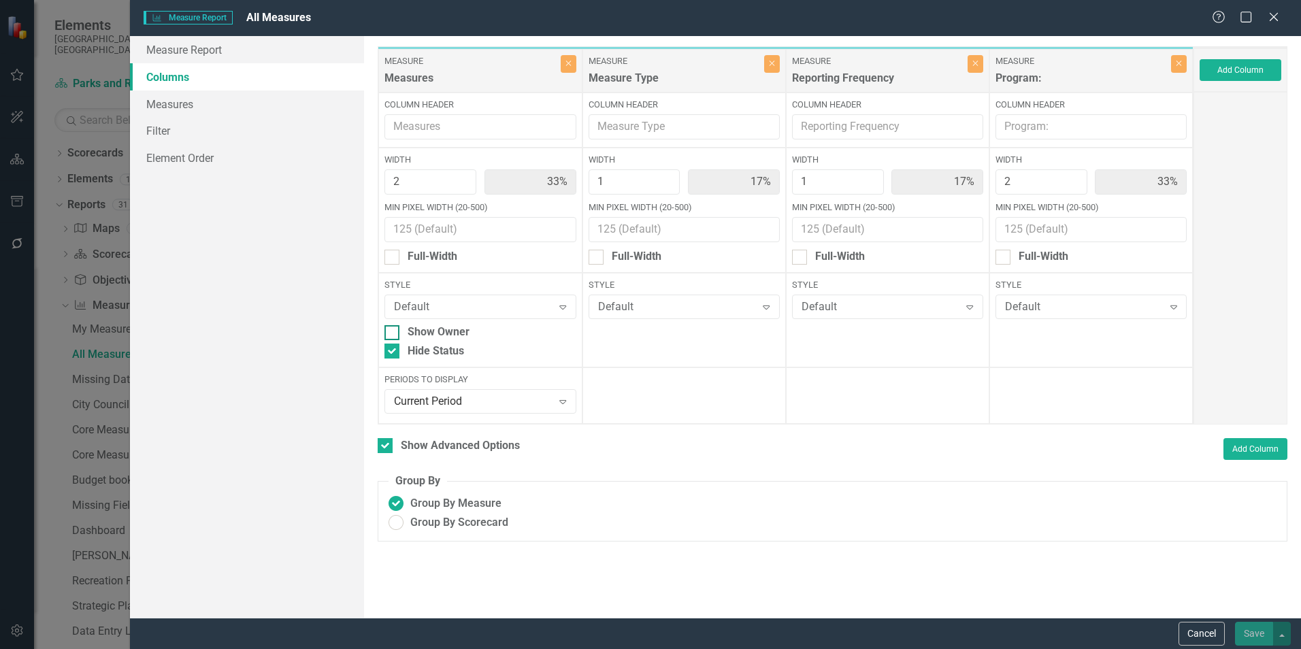
click at [385, 330] on input "Show Owner" at bounding box center [389, 329] width 9 height 9
checkbox input "true"
click at [390, 347] on input "Hide Status" at bounding box center [389, 348] width 9 height 9
click at [393, 351] on input "Hide Status" at bounding box center [389, 348] width 9 height 9
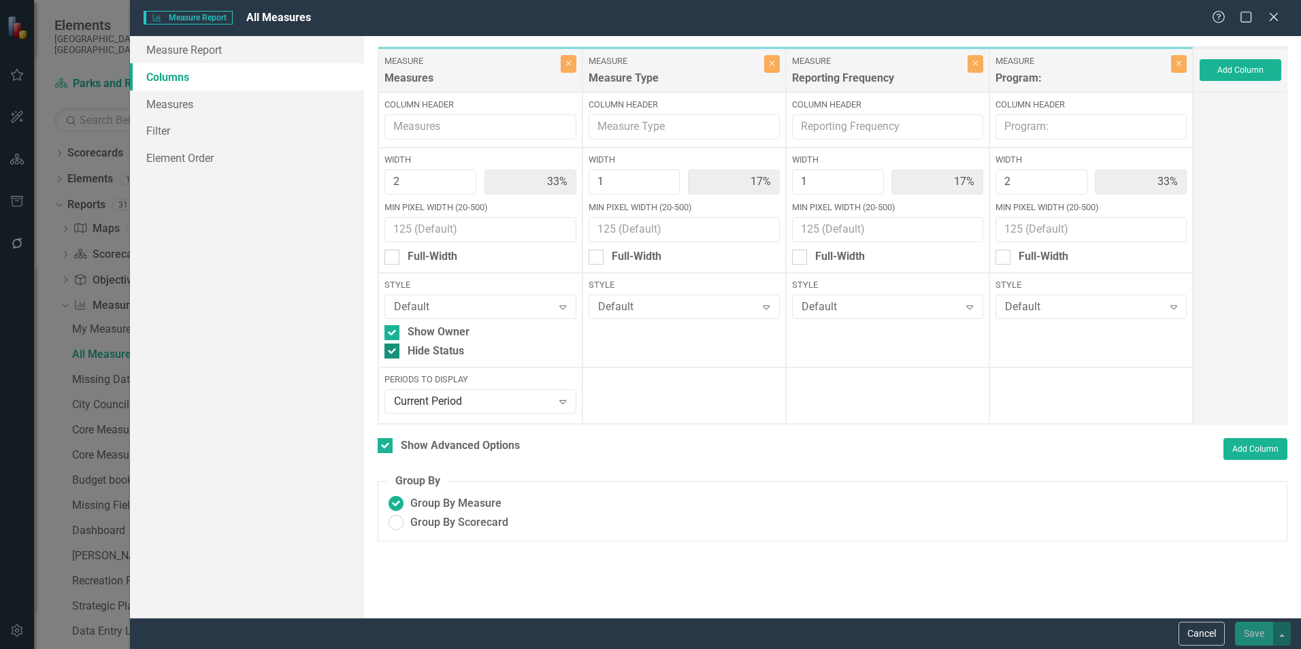
checkbox input "false"
click at [392, 331] on input "Show Owner" at bounding box center [389, 329] width 9 height 9
checkbox input "false"
click at [1254, 621] on div "Cancel Save" at bounding box center [715, 633] width 1171 height 31
click at [1204, 632] on button "Cancel" at bounding box center [1202, 634] width 46 height 24
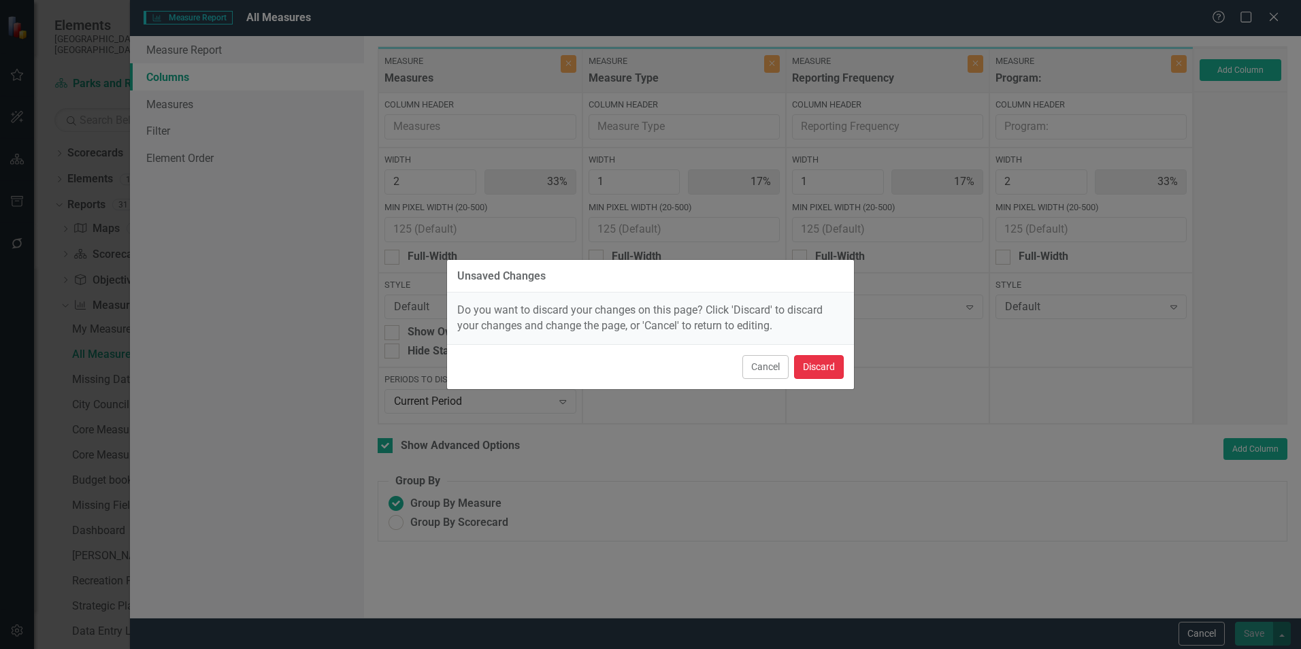
click at [824, 365] on button "Discard" at bounding box center [819, 367] width 50 height 24
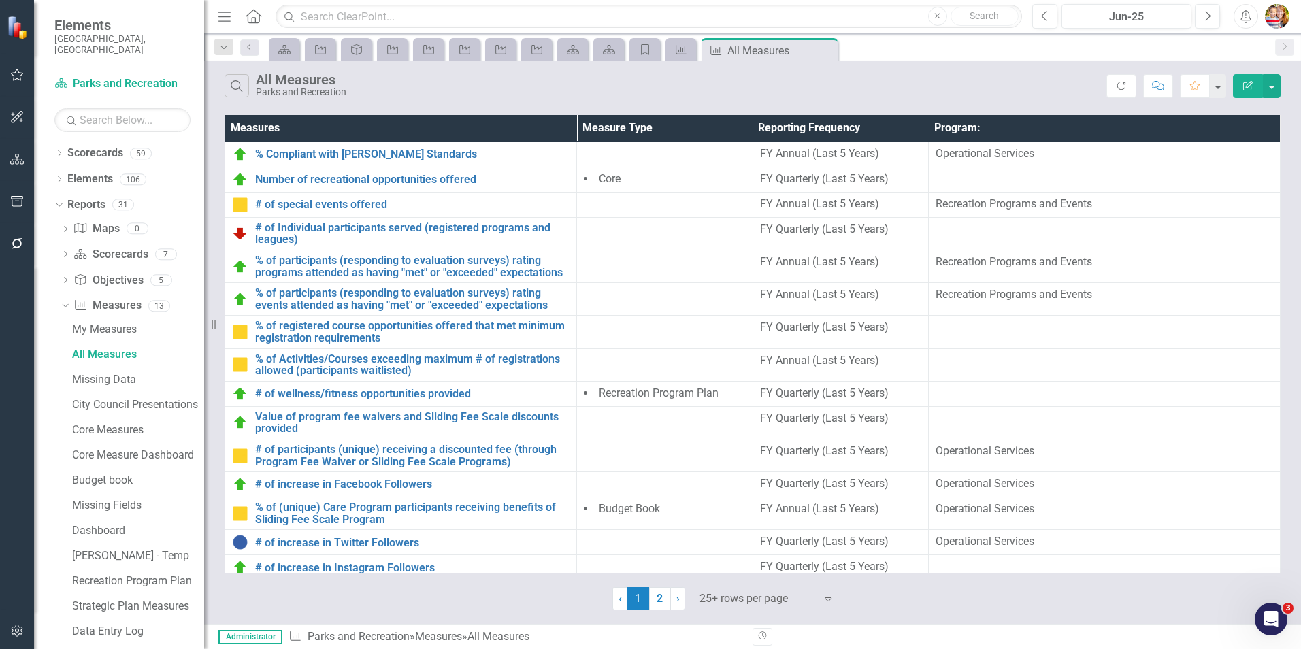
click at [1247, 87] on icon "Edit Report" at bounding box center [1248, 86] width 12 height 10
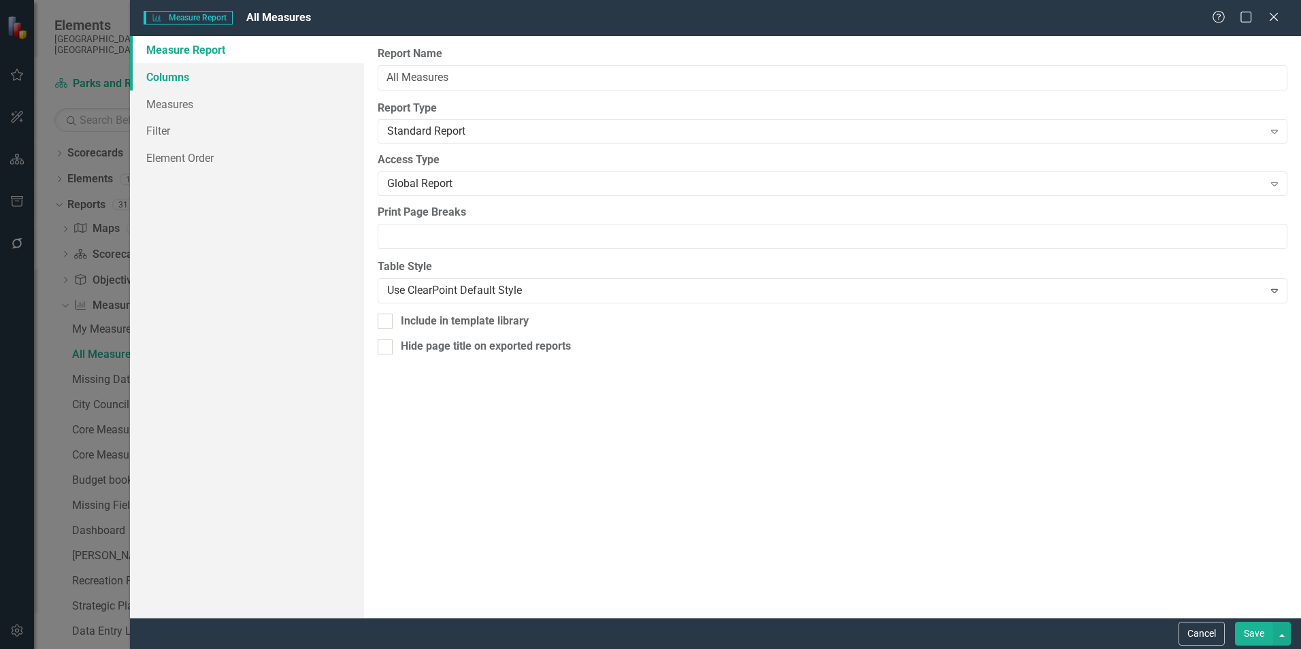
click at [158, 78] on link "Columns" at bounding box center [247, 76] width 234 height 27
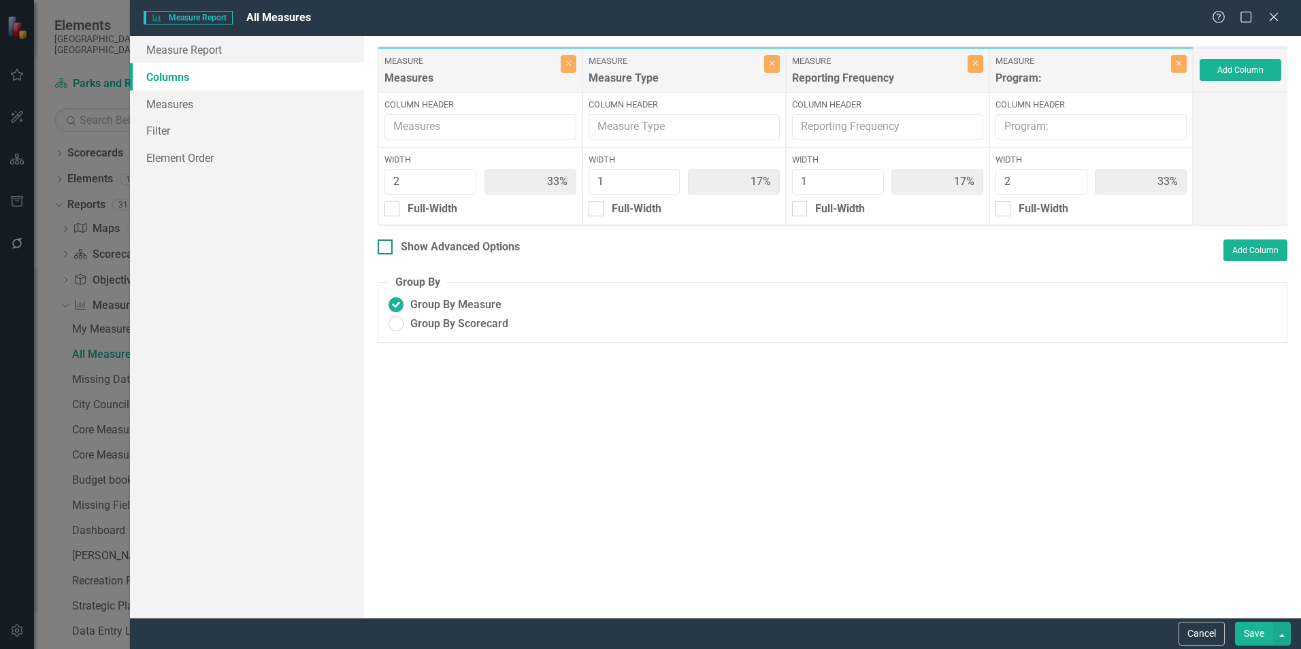
click at [387, 250] on div at bounding box center [385, 247] width 15 height 15
click at [387, 248] on input "Show Advanced Options" at bounding box center [382, 244] width 9 height 9
checkbox input "true"
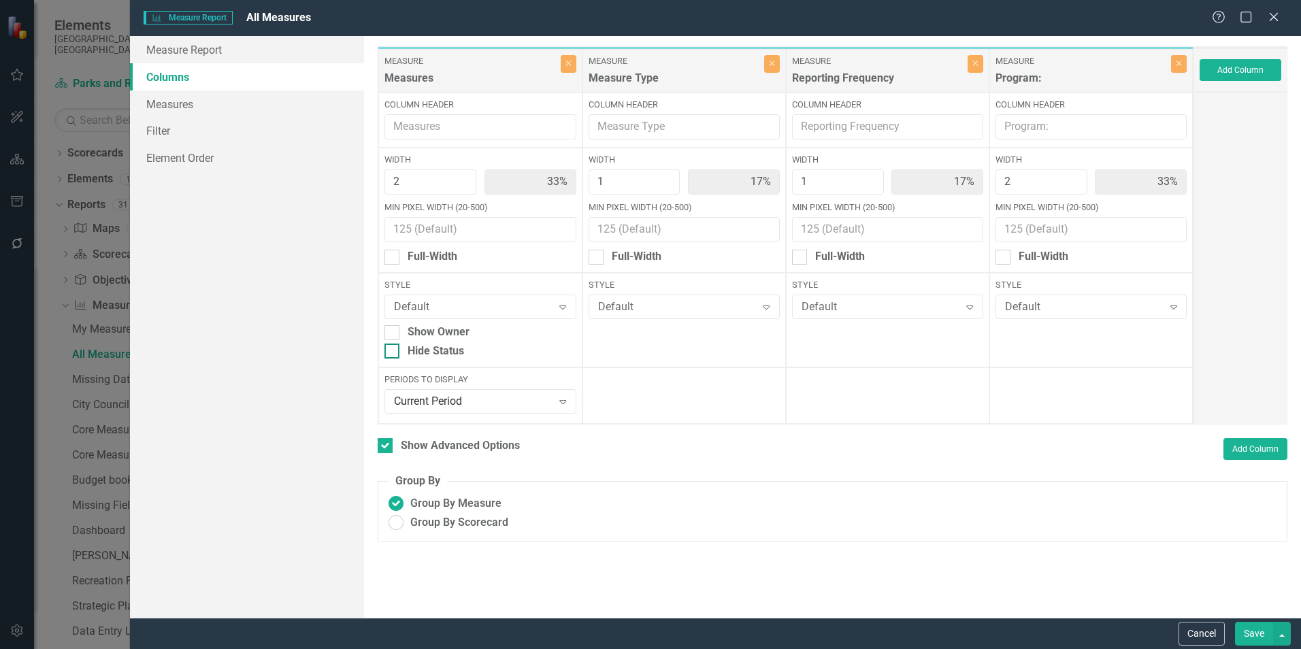
click at [392, 353] on div at bounding box center [392, 351] width 15 height 15
click at [392, 353] on input "Hide Status" at bounding box center [389, 348] width 9 height 9
checkbox input "true"
click at [1251, 634] on button "Save" at bounding box center [1254, 634] width 38 height 24
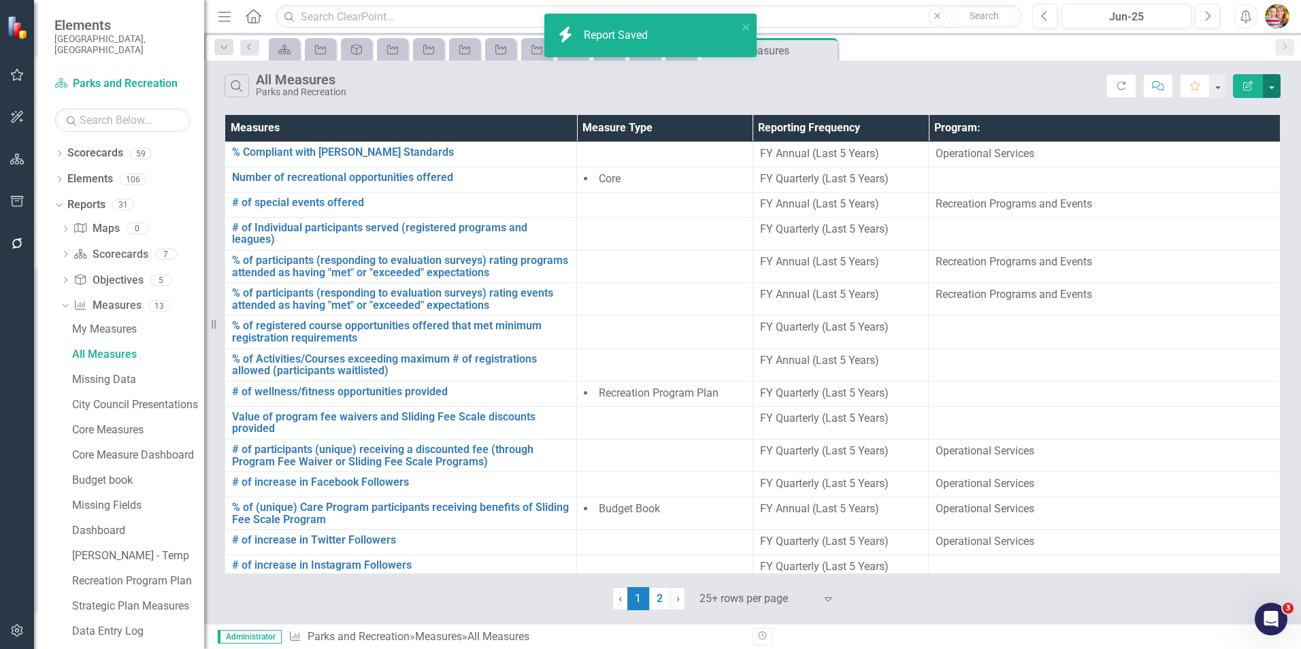
click at [1275, 85] on button "button" at bounding box center [1272, 86] width 18 height 24
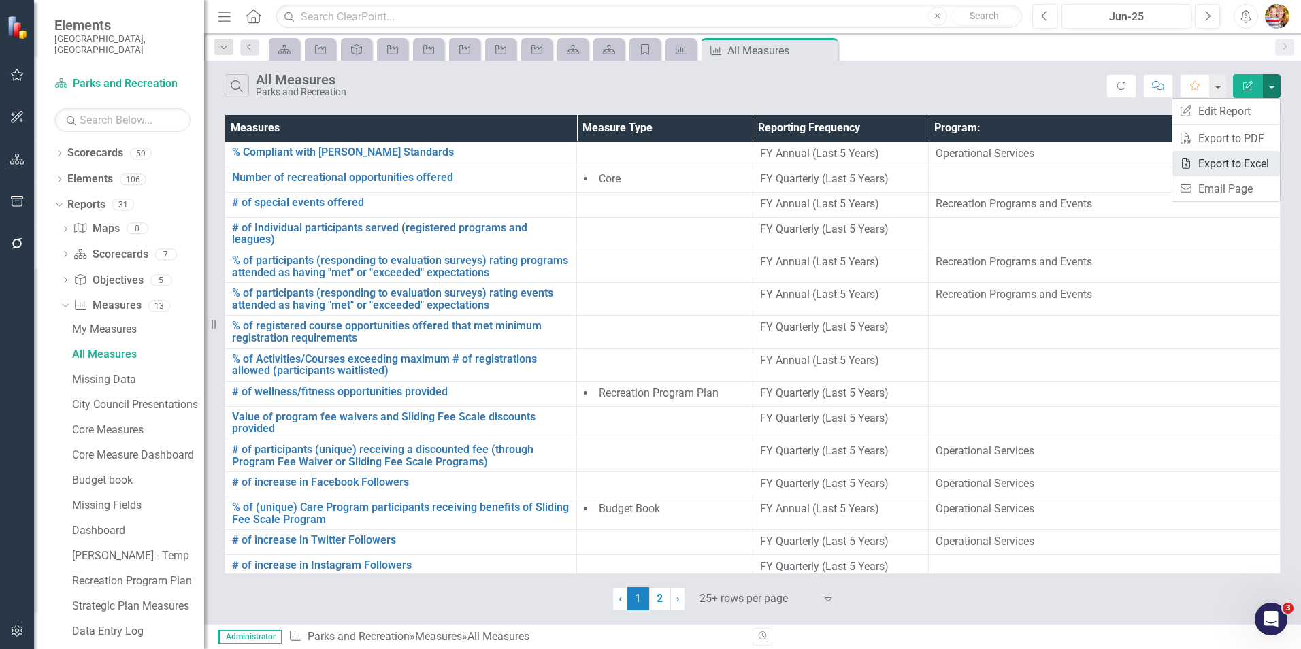
click at [1203, 161] on link "Excel Export to Excel" at bounding box center [1227, 163] width 108 height 25
